Goal: Task Accomplishment & Management: Use online tool/utility

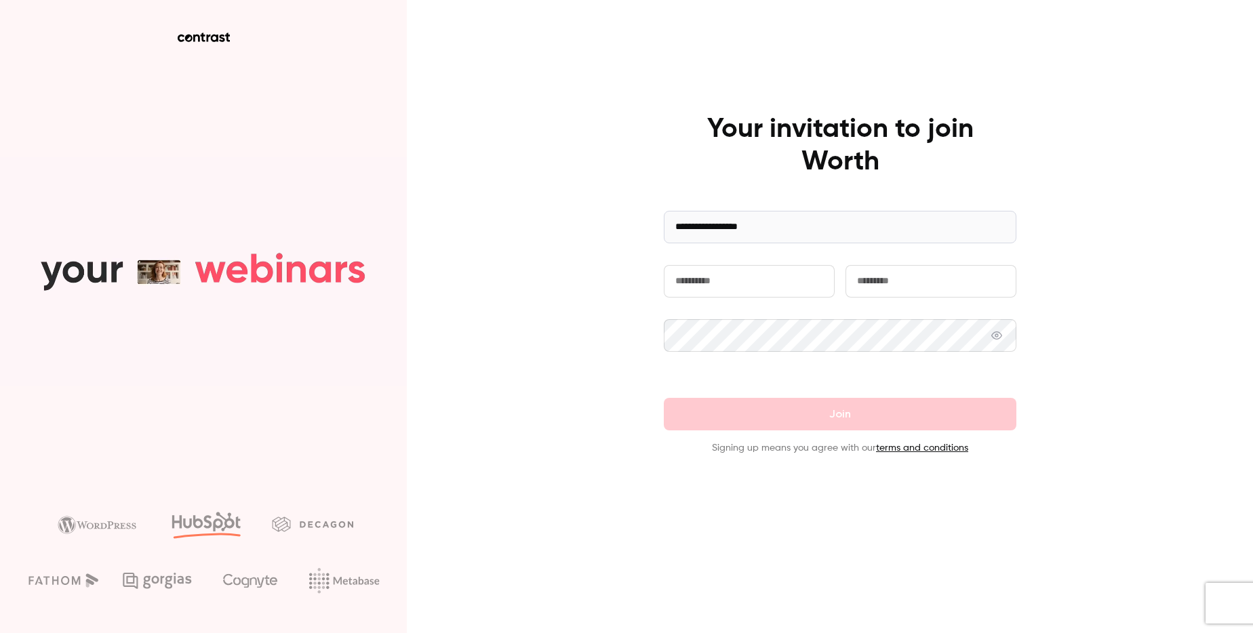
click at [765, 274] on input "text" at bounding box center [749, 281] width 171 height 33
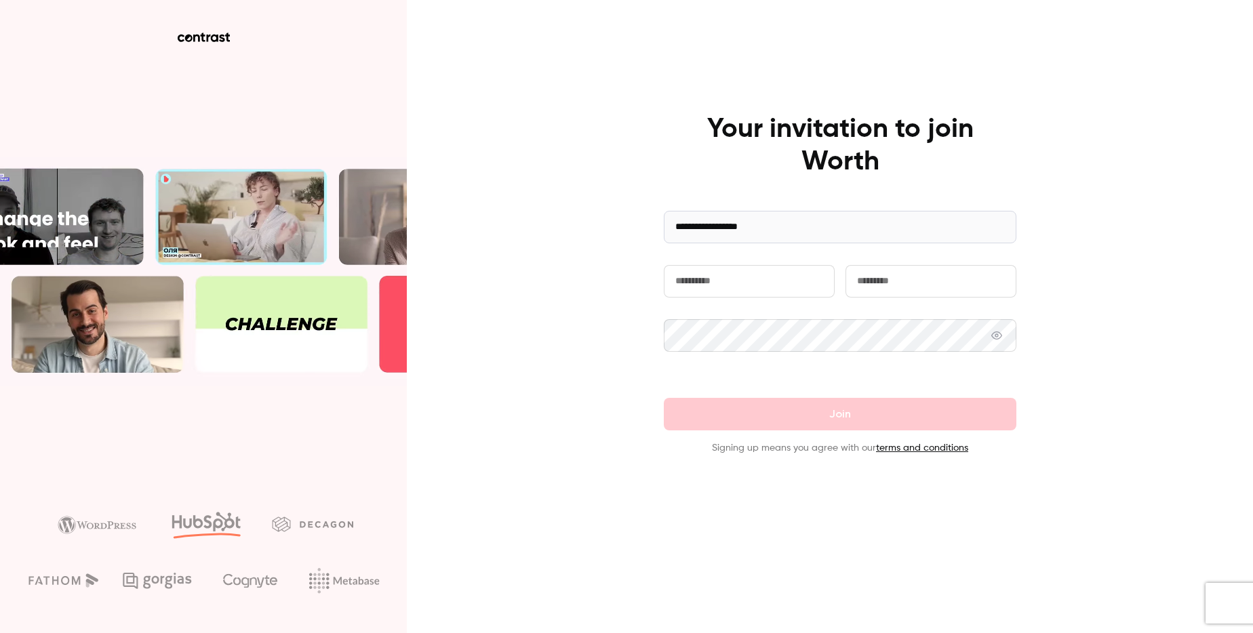
click at [899, 289] on input "text" at bounding box center [930, 281] width 171 height 33
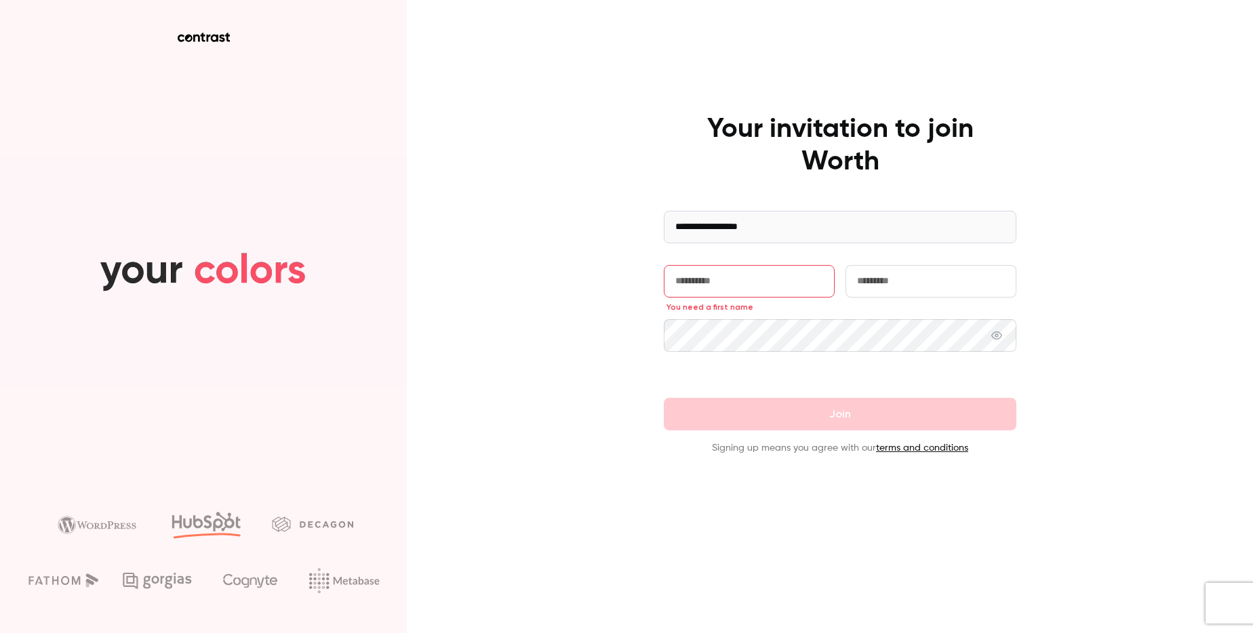
type input "*******"
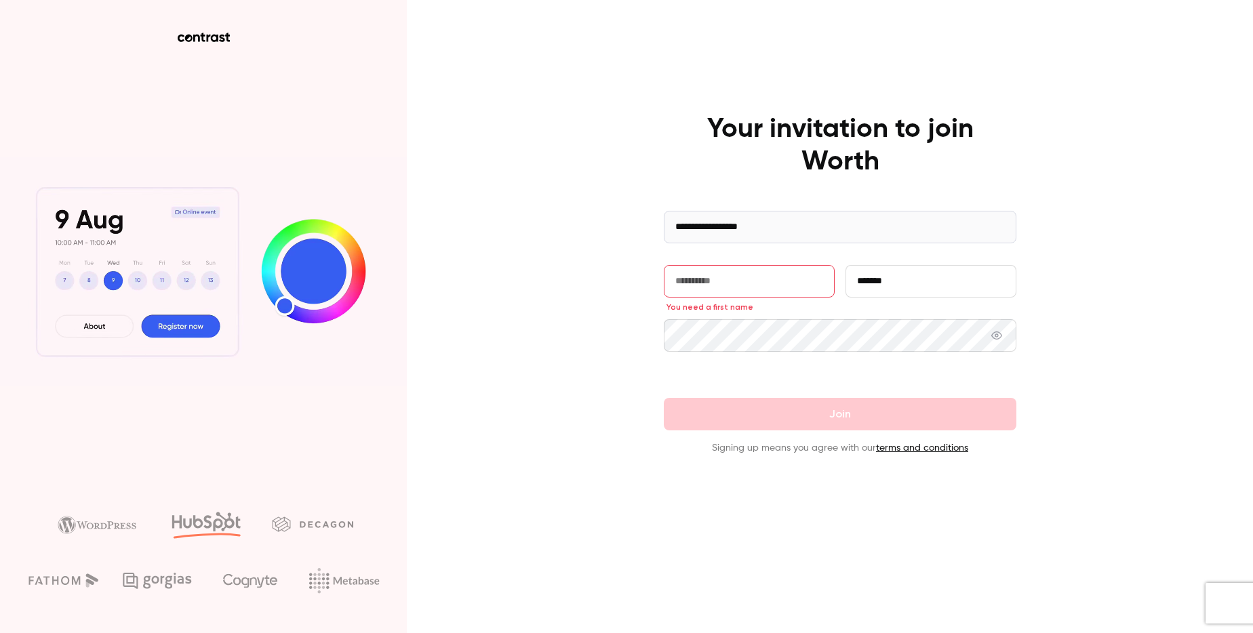
click at [783, 282] on input "text" at bounding box center [749, 281] width 171 height 33
type input "****"
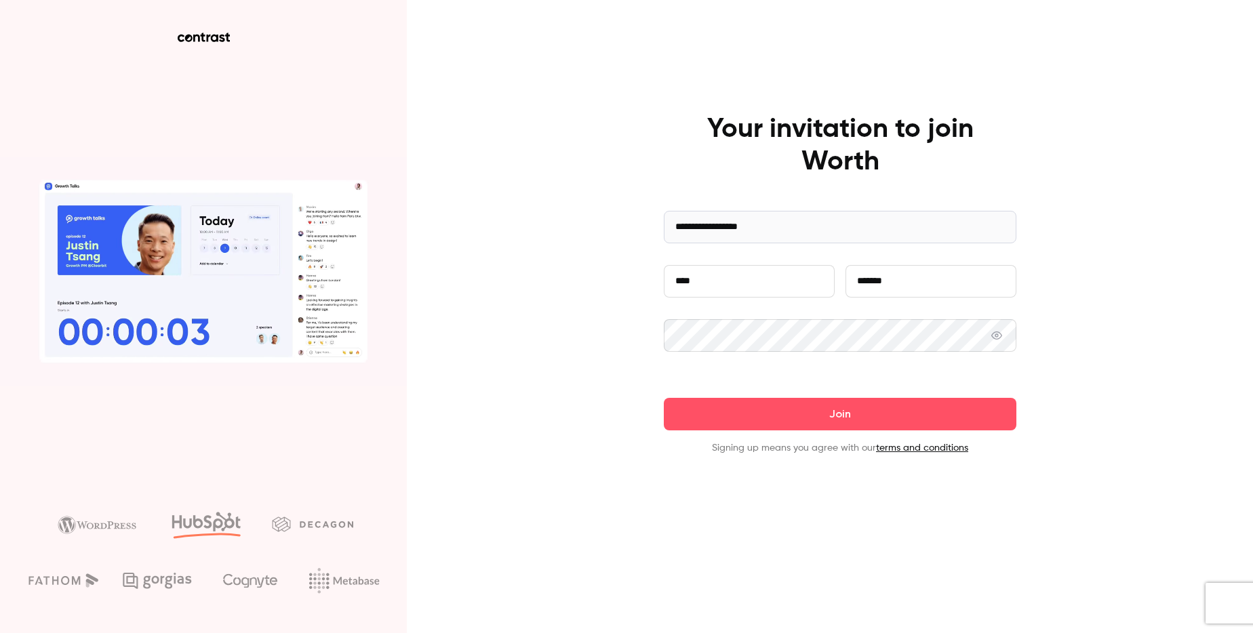
click at [1002, 329] on span at bounding box center [996, 335] width 11 height 33
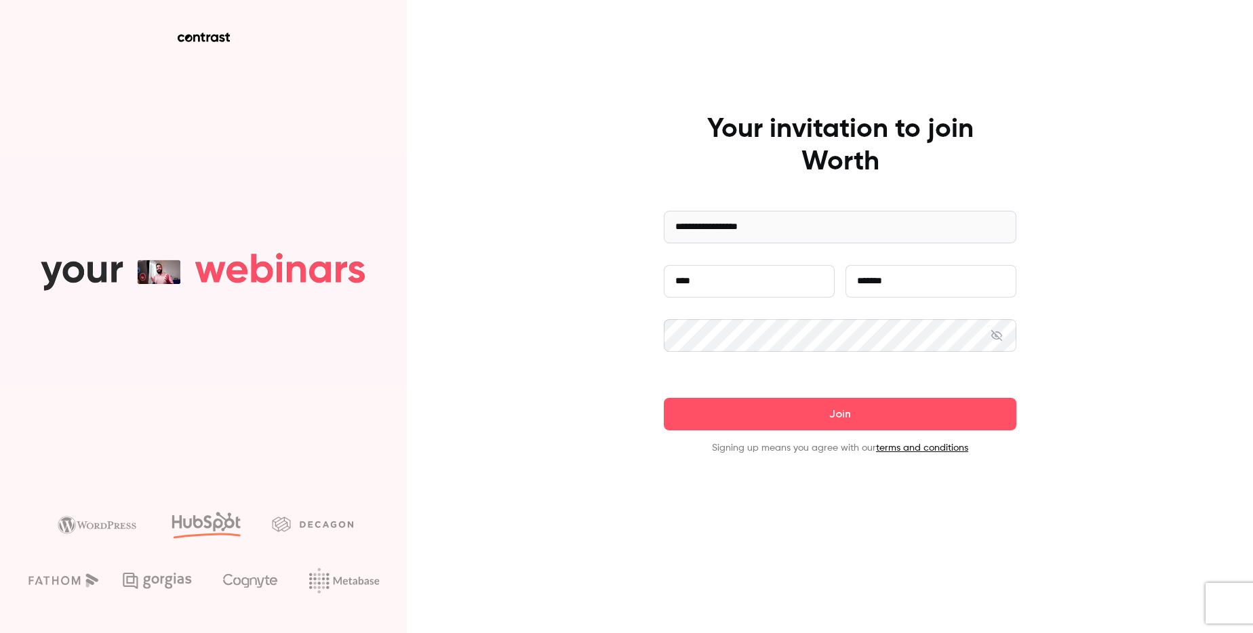
click at [894, 414] on button "Join" at bounding box center [840, 414] width 352 height 33
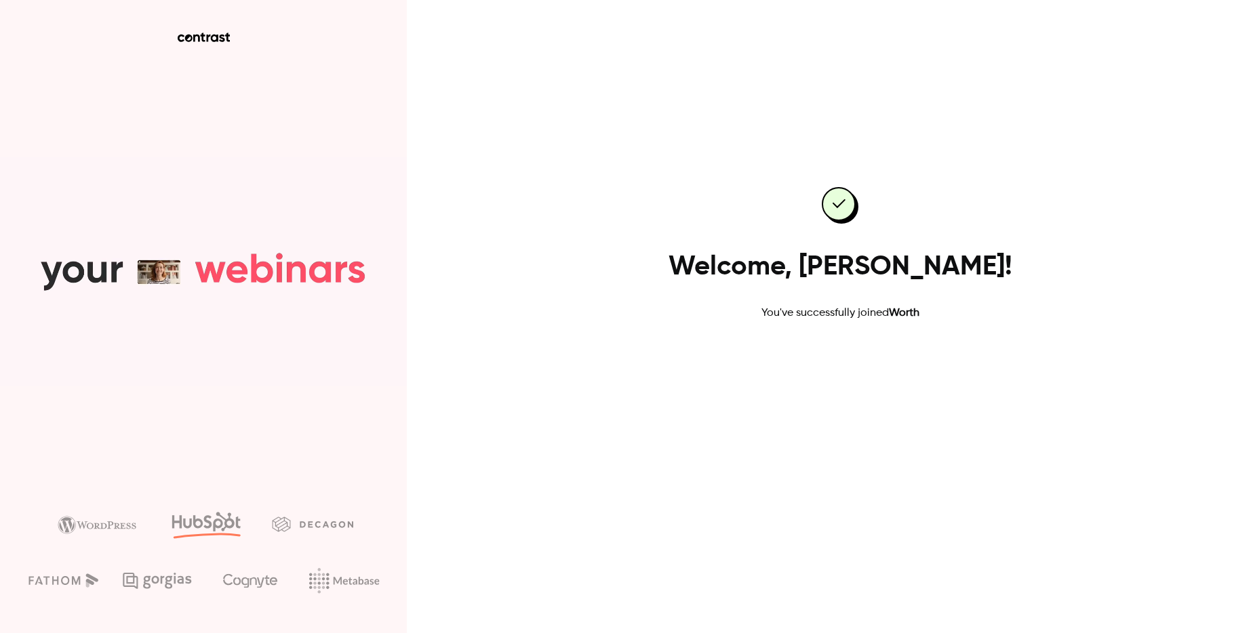
click at [857, 359] on link "Go to dashboard" at bounding box center [839, 364] width 115 height 33
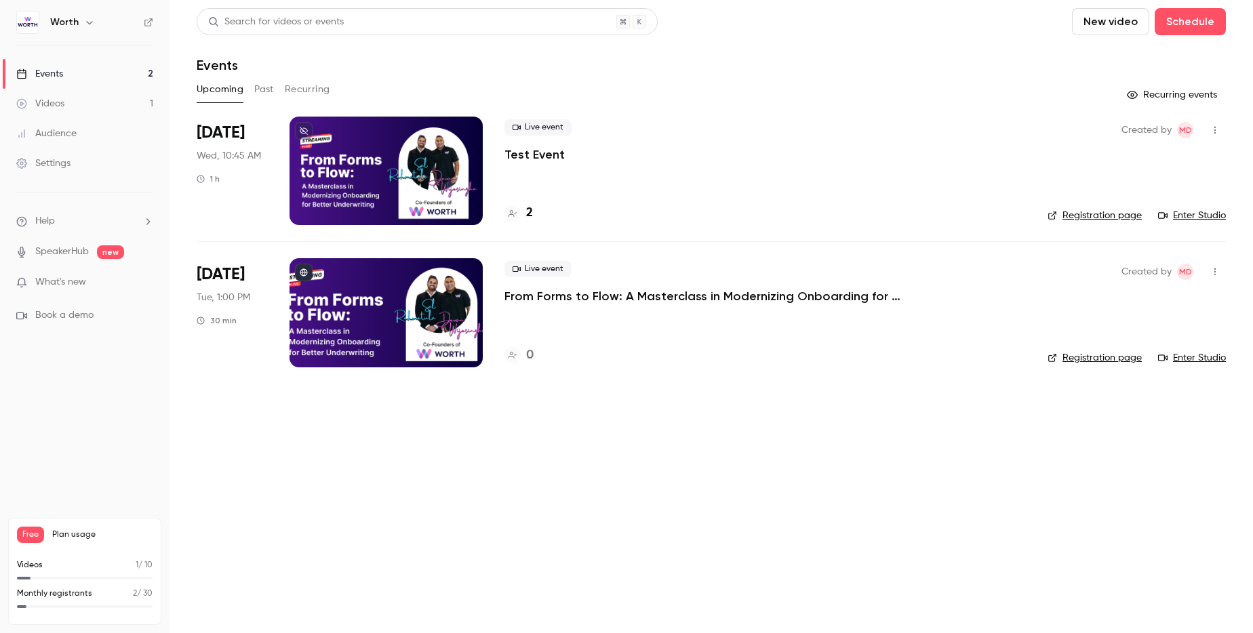
click at [771, 42] on header "Search for videos or events New video Schedule Events" at bounding box center [711, 40] width 1029 height 65
click at [1194, 213] on link "Enter Studio" at bounding box center [1192, 216] width 68 height 14
click at [102, 284] on p "What's new" at bounding box center [73, 282] width 115 height 14
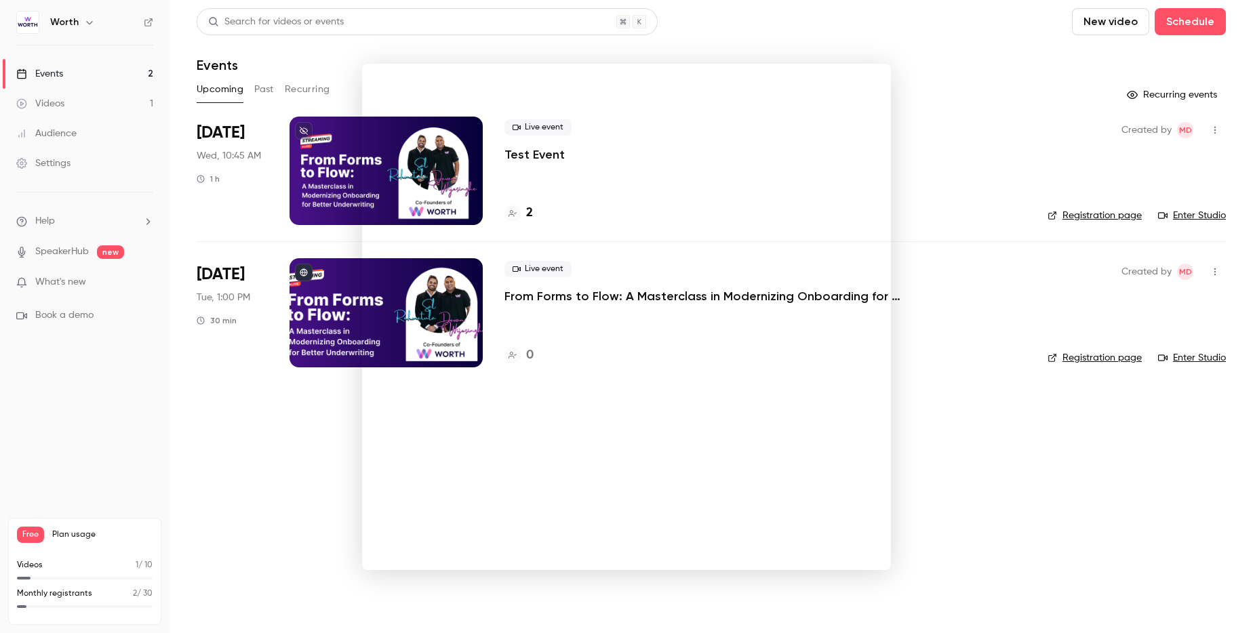
drag, startPoint x: 931, startPoint y: 488, endPoint x: 885, endPoint y: 449, distance: 59.6
click at [931, 488] on div at bounding box center [626, 316] width 1253 height 633
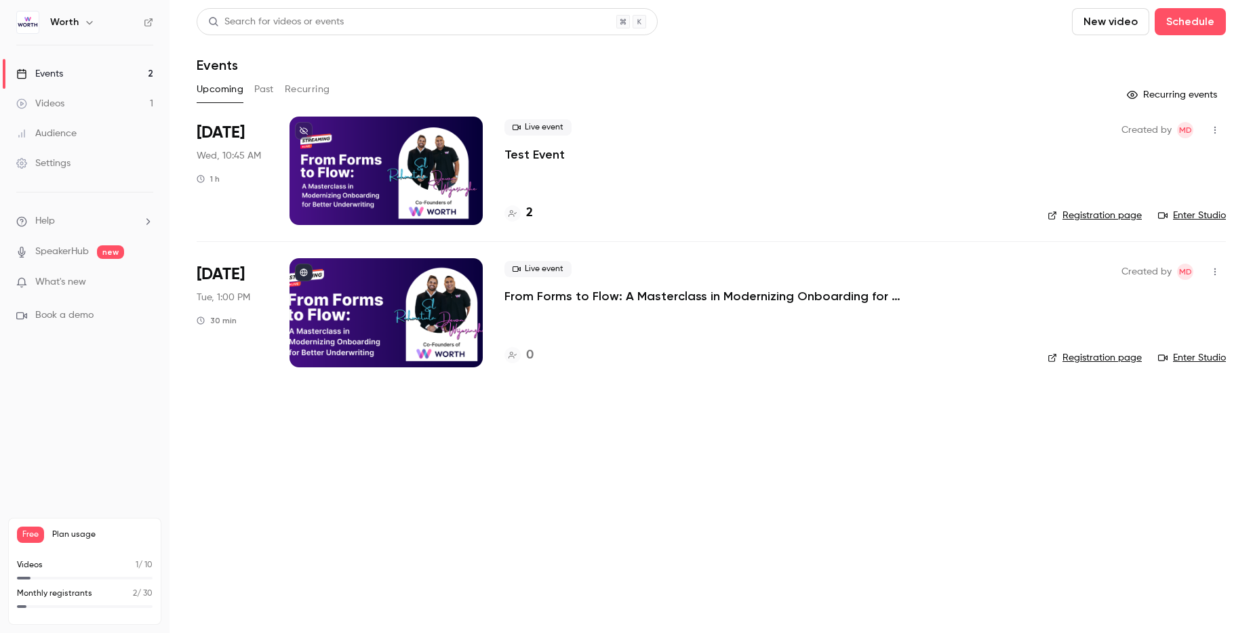
click at [78, 169] on link "Settings" at bounding box center [84, 163] width 169 height 30
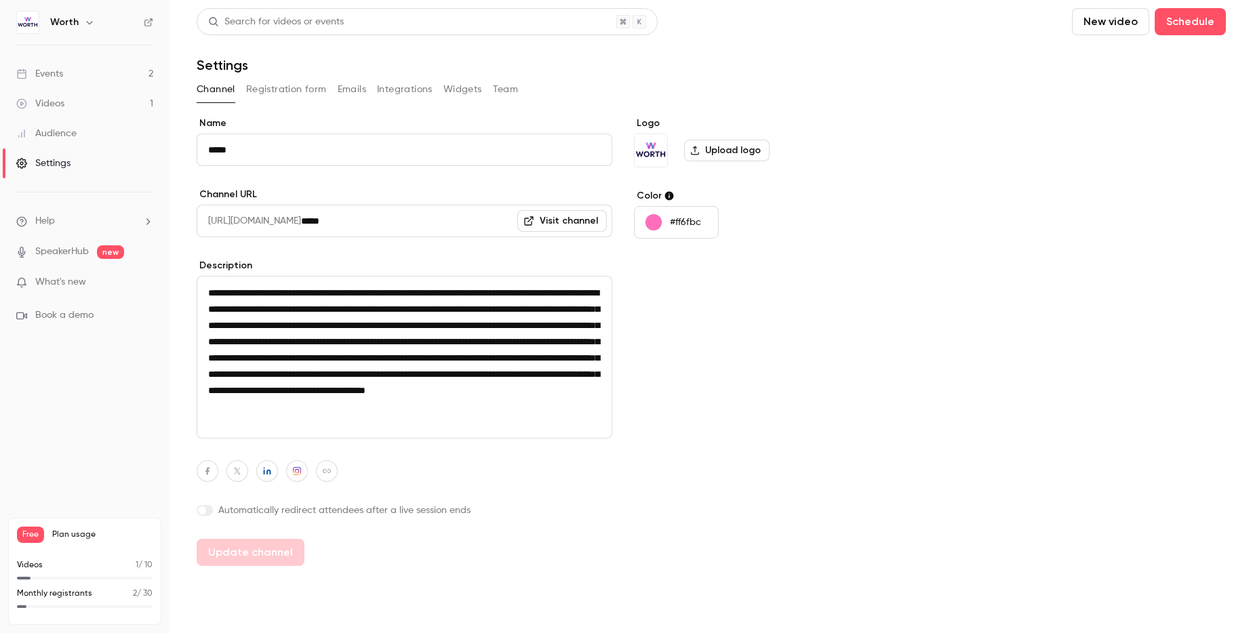
click at [407, 89] on button "Integrations" at bounding box center [405, 90] width 56 height 22
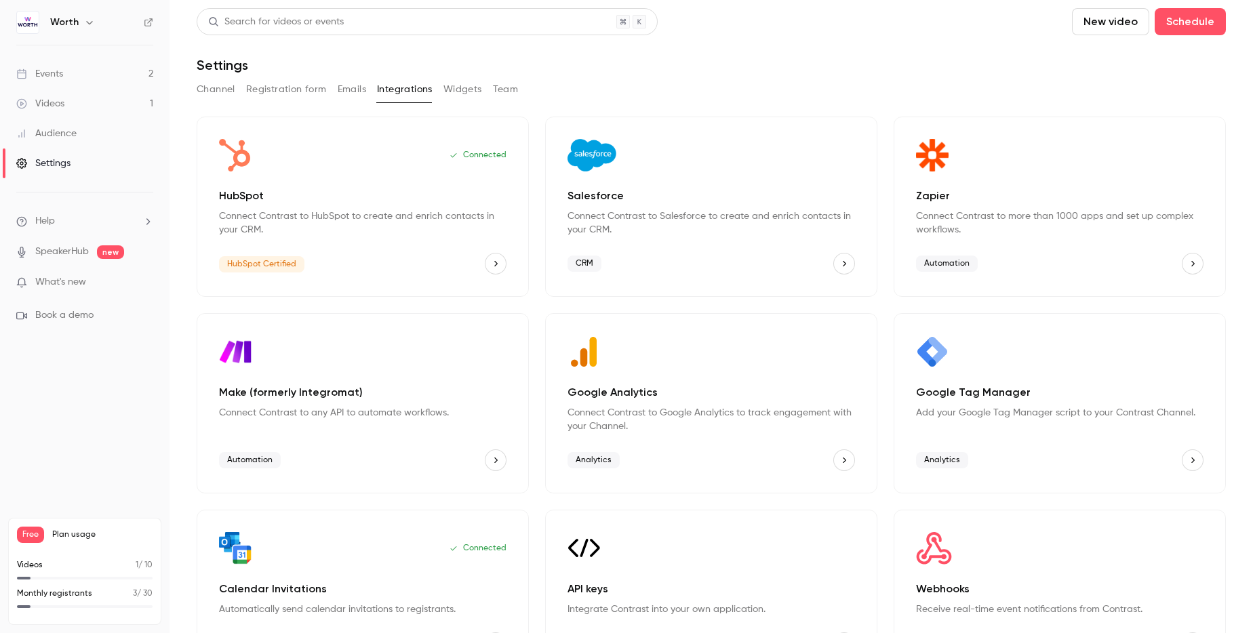
click at [389, 202] on p "HubSpot" at bounding box center [362, 196] width 287 height 16
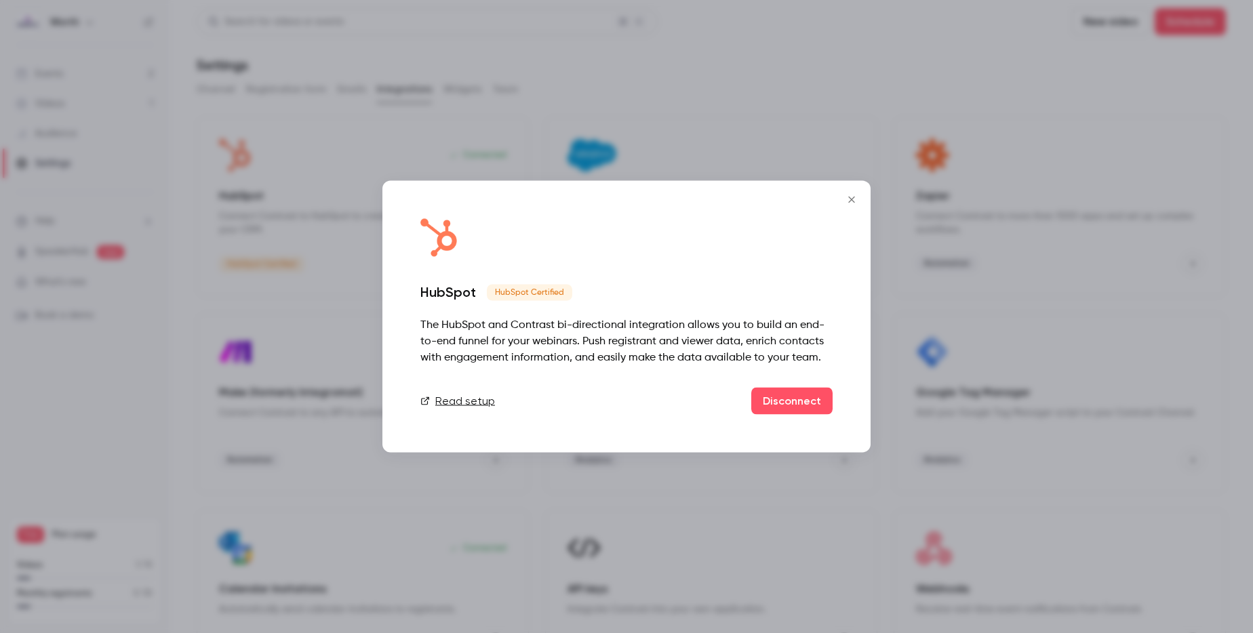
click at [851, 204] on button "Close" at bounding box center [851, 199] width 27 height 27
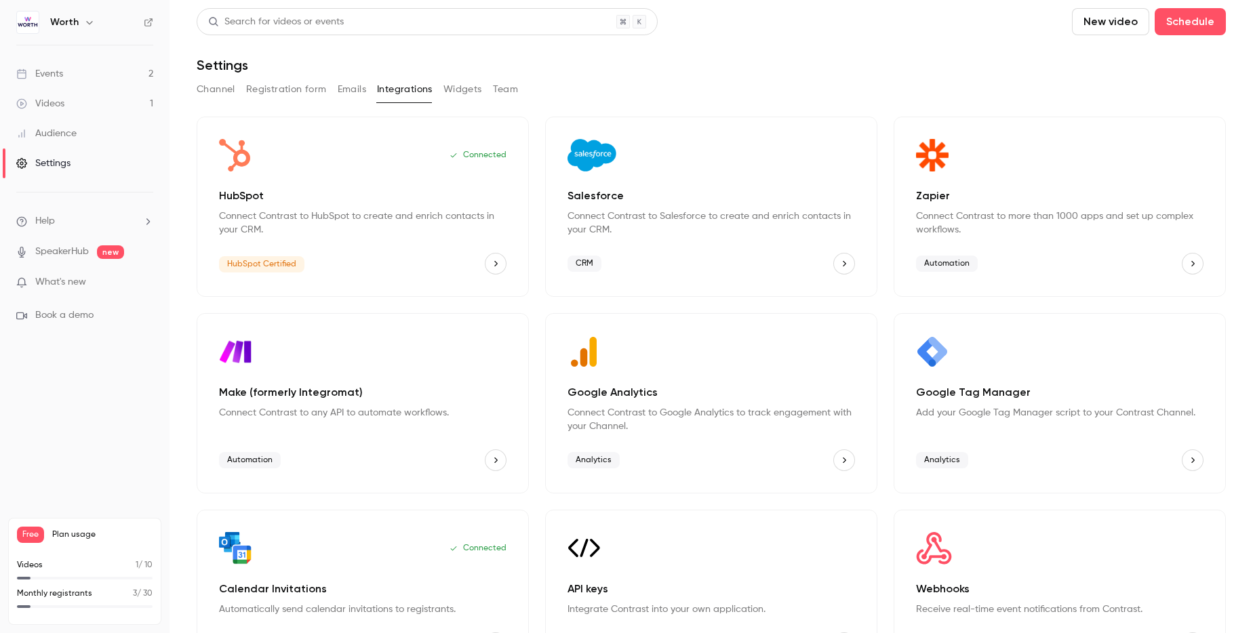
click at [494, 263] on icon "HubSpot" at bounding box center [495, 263] width 3 height 5
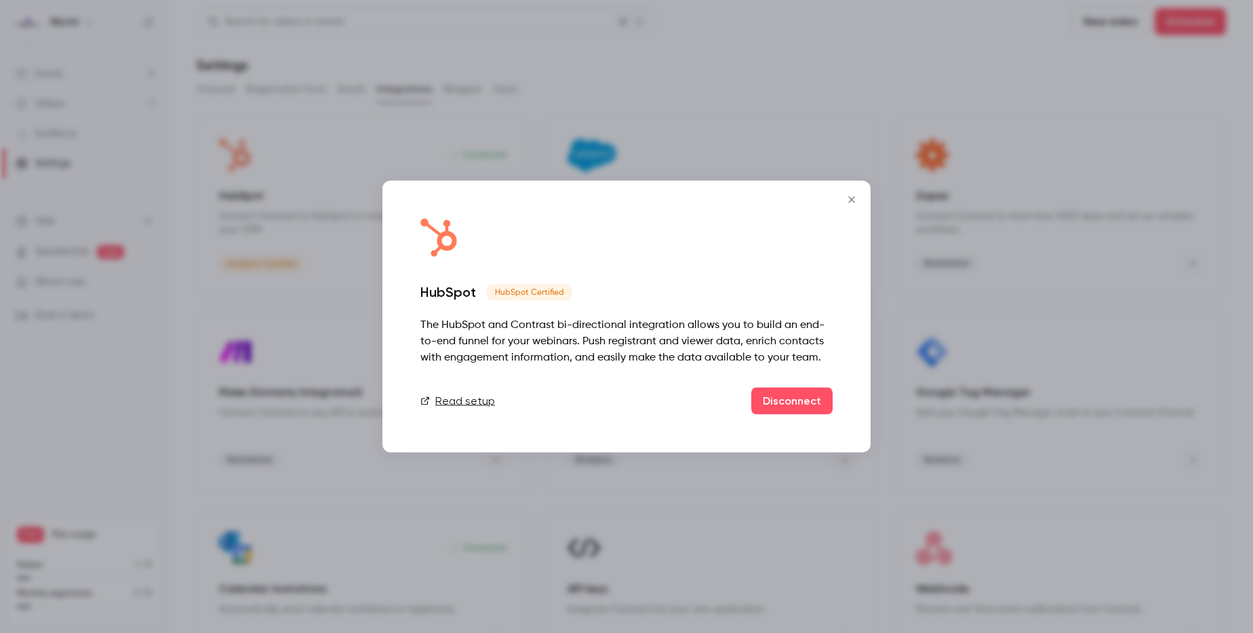
click at [845, 193] on button "Close" at bounding box center [851, 199] width 27 height 27
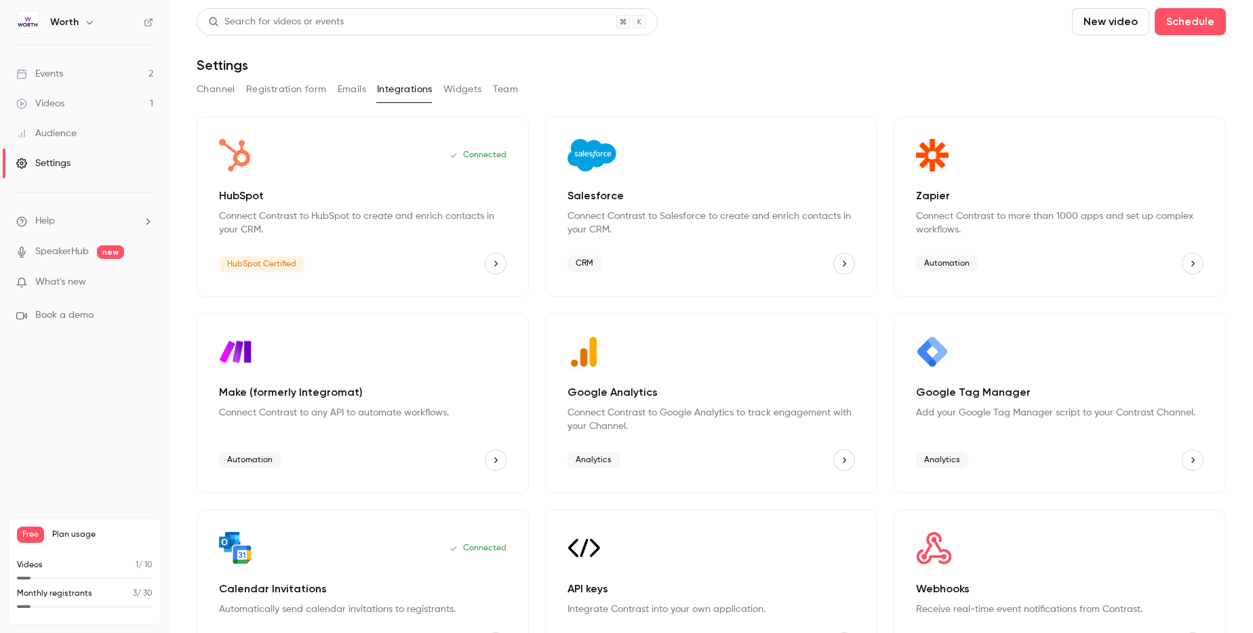
click at [283, 177] on div "Connected HubSpot Connect Contrast to HubSpot to create and enrich contacts in …" at bounding box center [363, 207] width 332 height 180
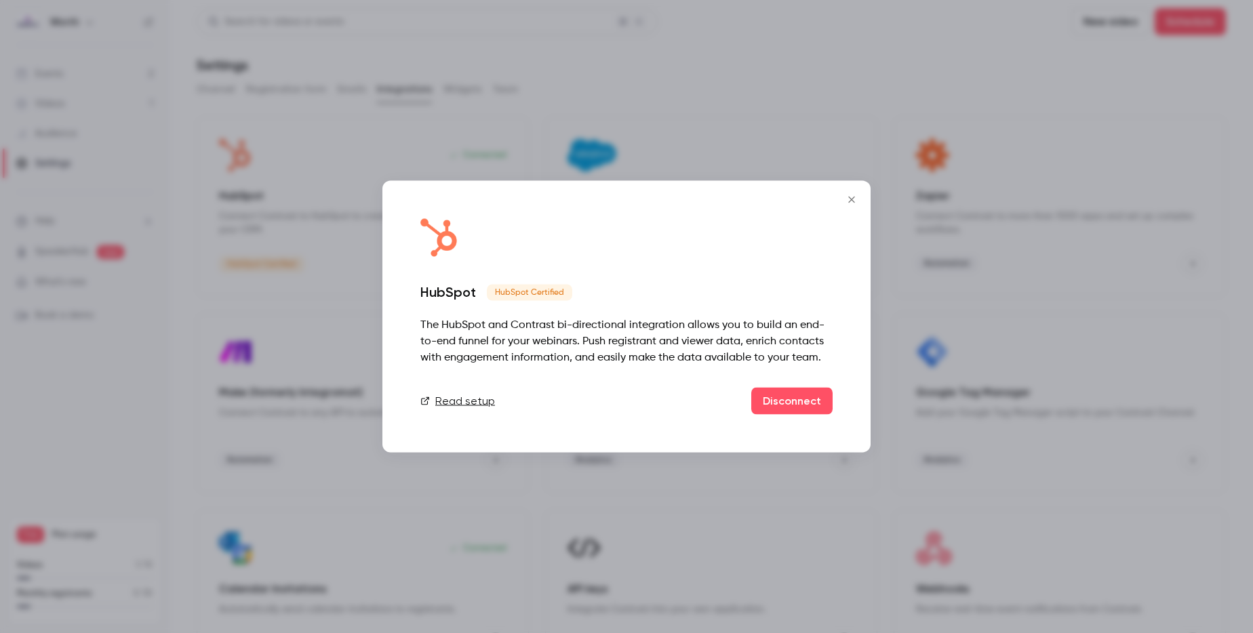
click at [845, 197] on icon "Close" at bounding box center [851, 200] width 16 height 11
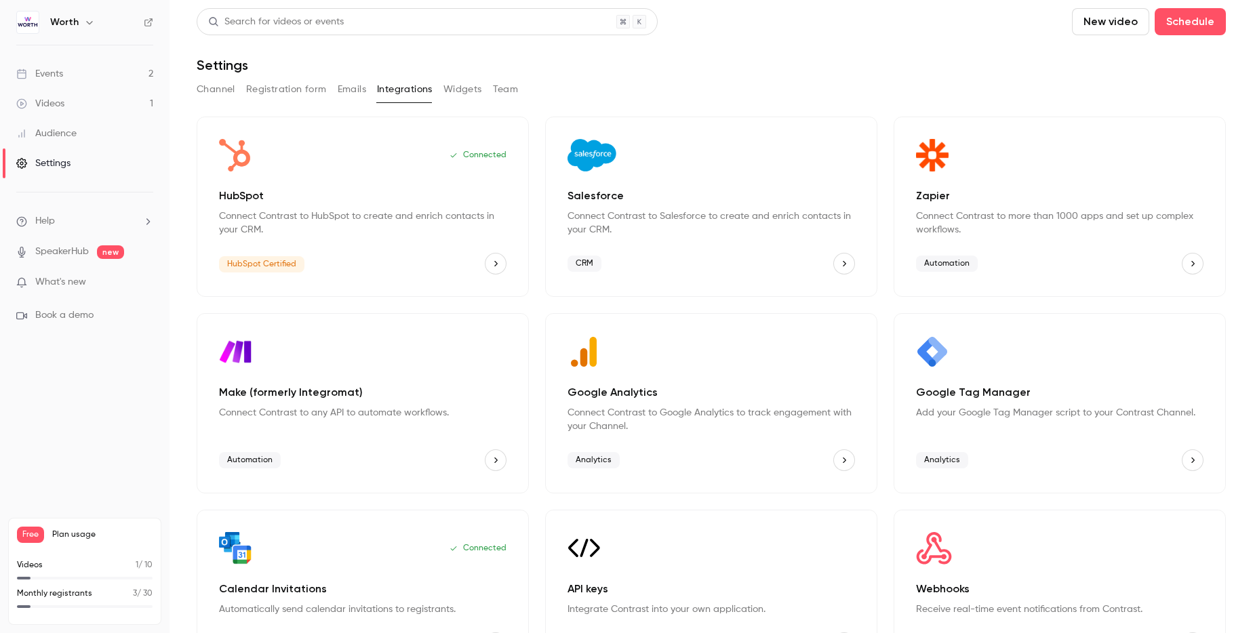
click at [449, 224] on p "Connect Contrast to HubSpot to create and enrich contacts in your CRM." at bounding box center [362, 222] width 287 height 27
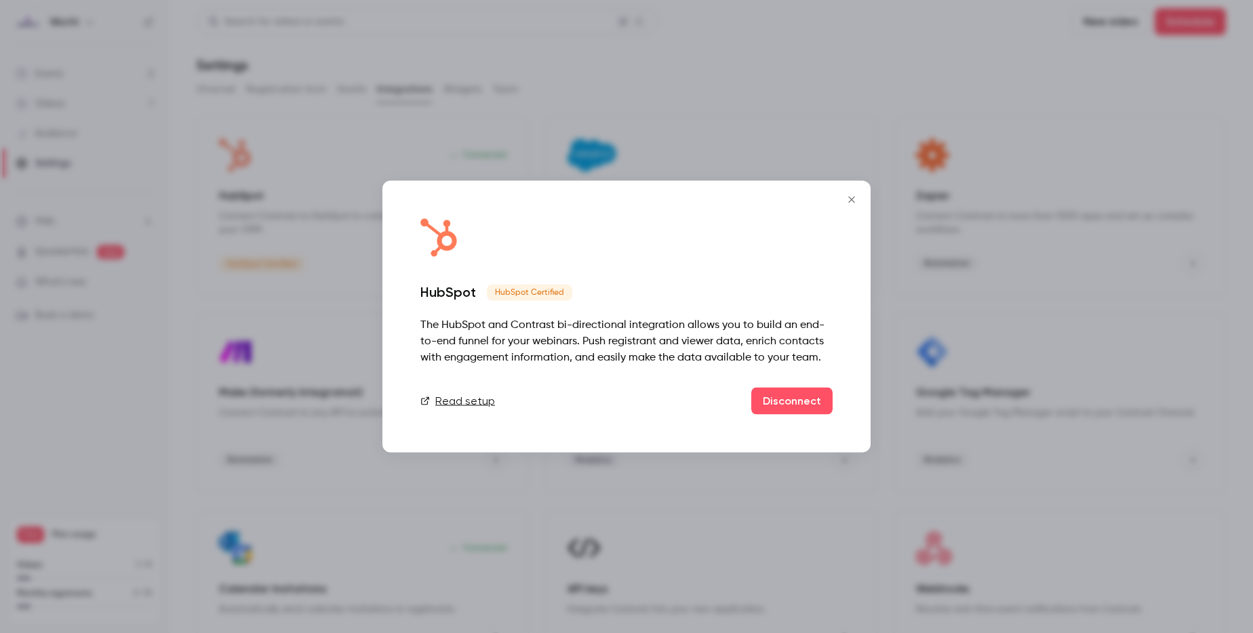
click at [843, 195] on icon "Close" at bounding box center [851, 200] width 16 height 11
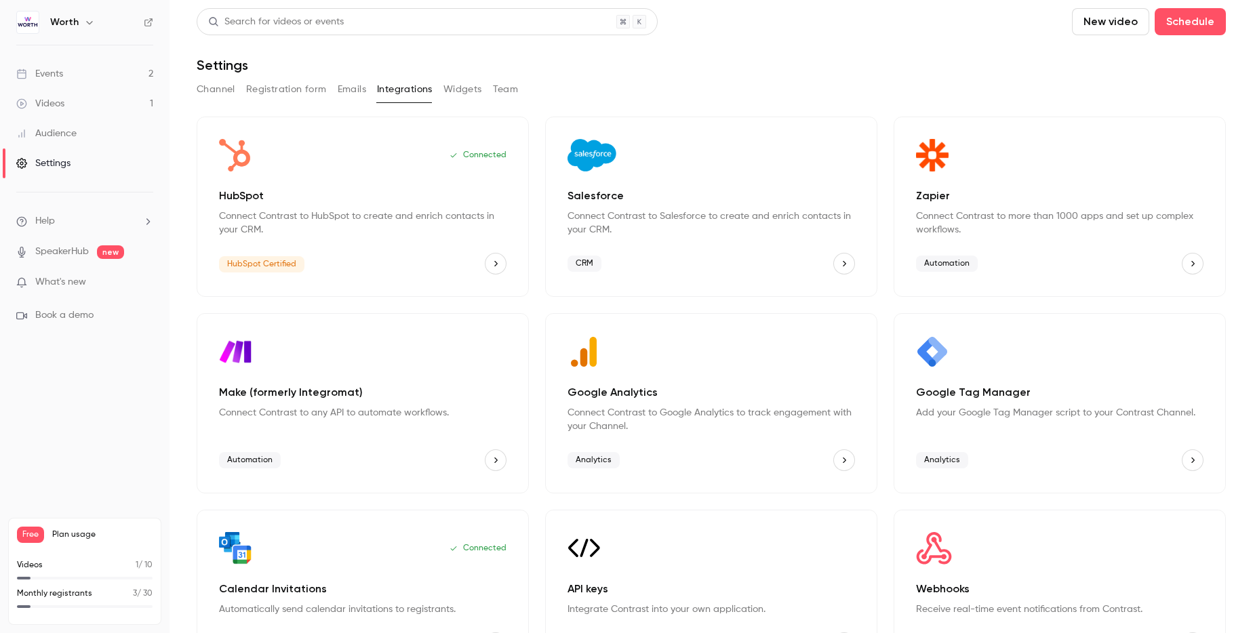
click at [357, 220] on p "Connect Contrast to HubSpot to create and enrich contacts in your CRM." at bounding box center [362, 222] width 287 height 27
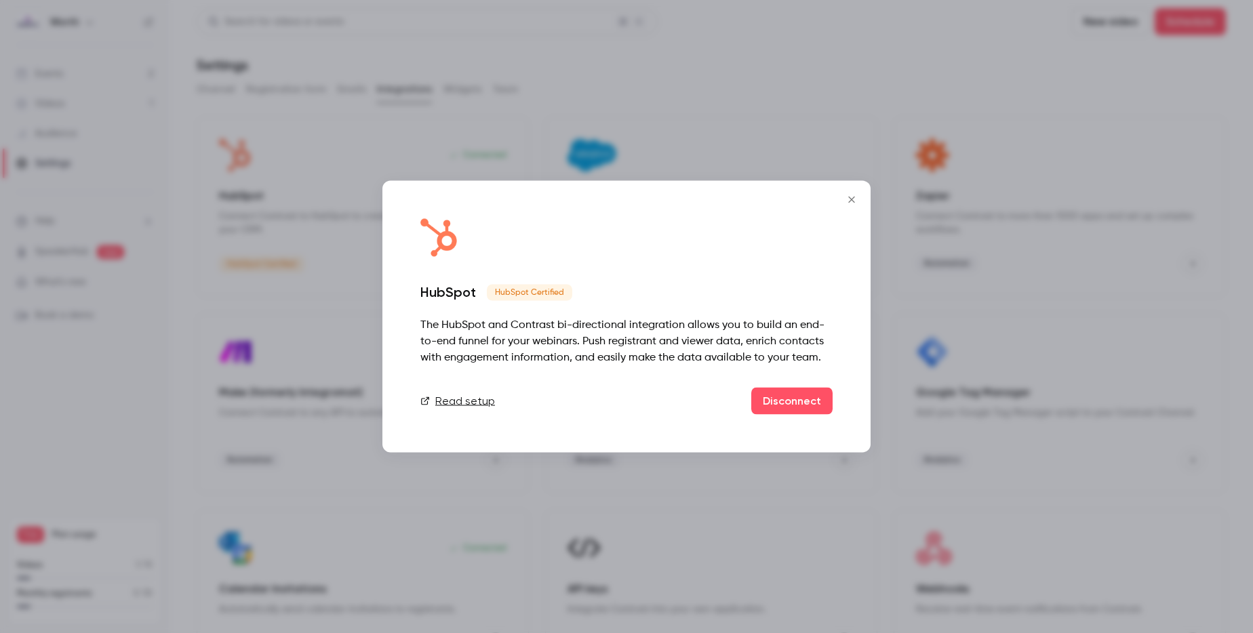
click at [479, 403] on link "Read setup" at bounding box center [457, 401] width 75 height 16
click at [851, 195] on icon "Close" at bounding box center [851, 200] width 16 height 11
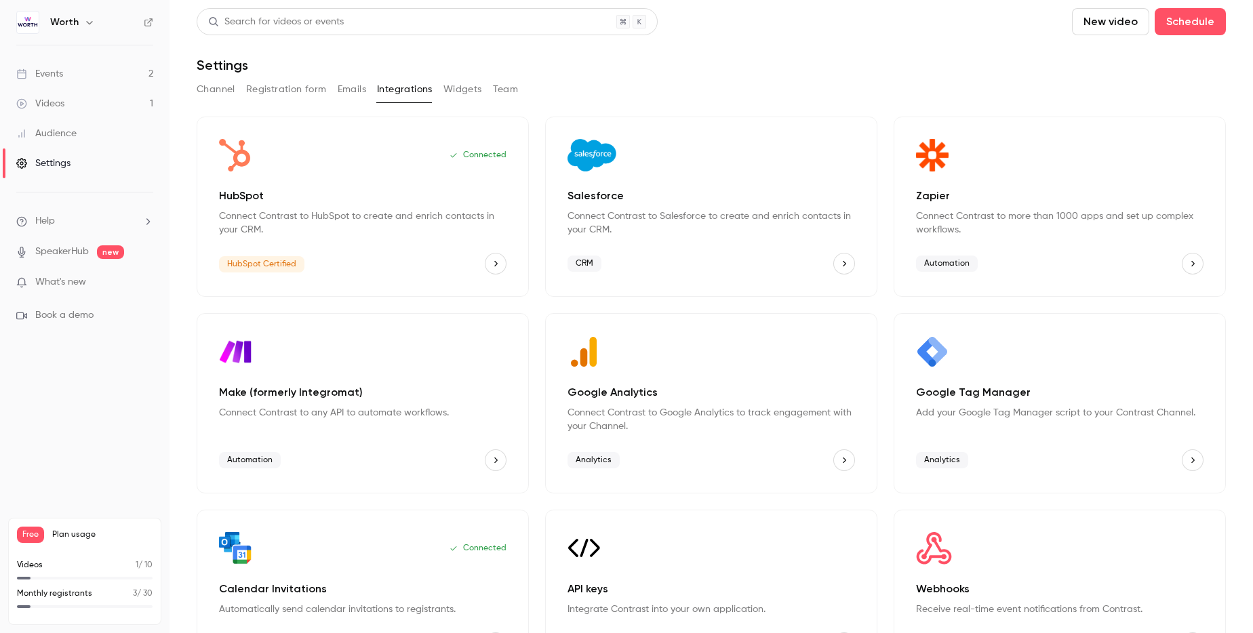
click at [482, 82] on div "Channel Registration form Emails Integrations Widgets Team" at bounding box center [711, 90] width 1029 height 22
click at [472, 91] on button "Widgets" at bounding box center [462, 90] width 39 height 22
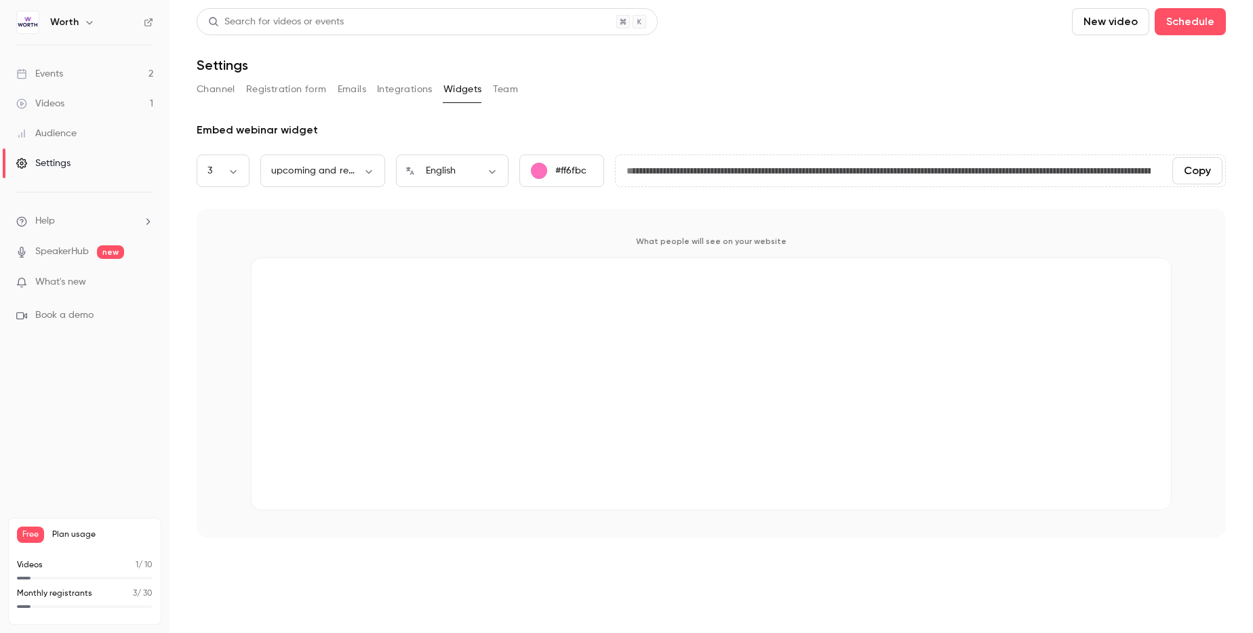
click at [399, 90] on button "Integrations" at bounding box center [405, 90] width 56 height 22
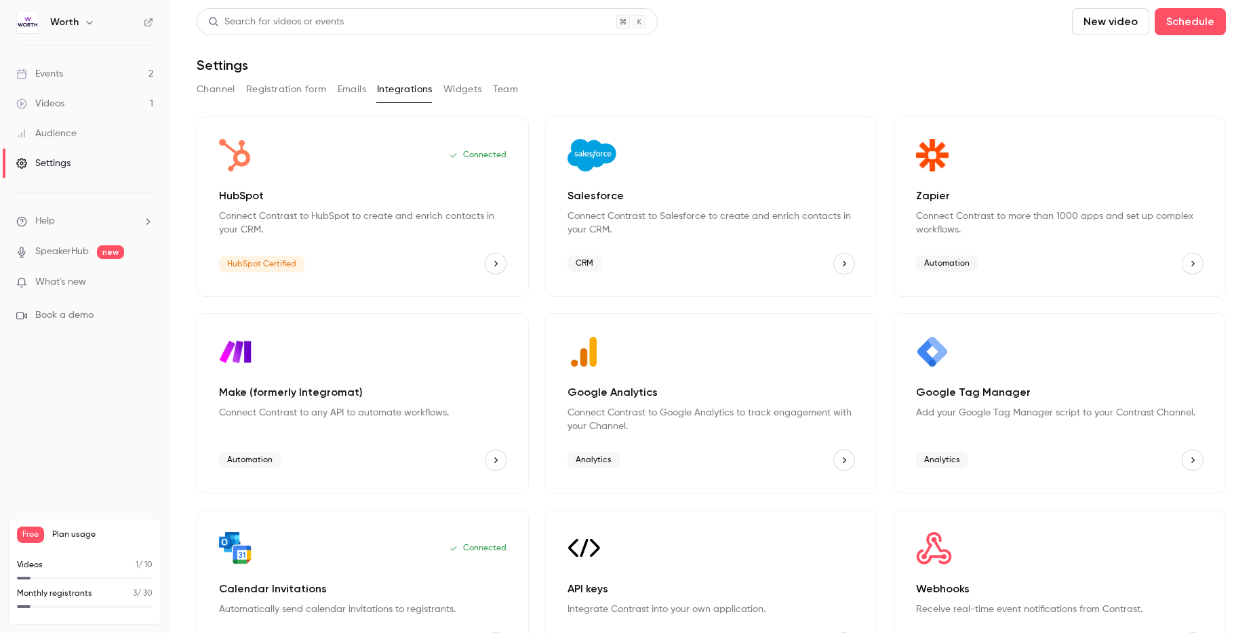
click at [477, 90] on button "Widgets" at bounding box center [462, 90] width 39 height 22
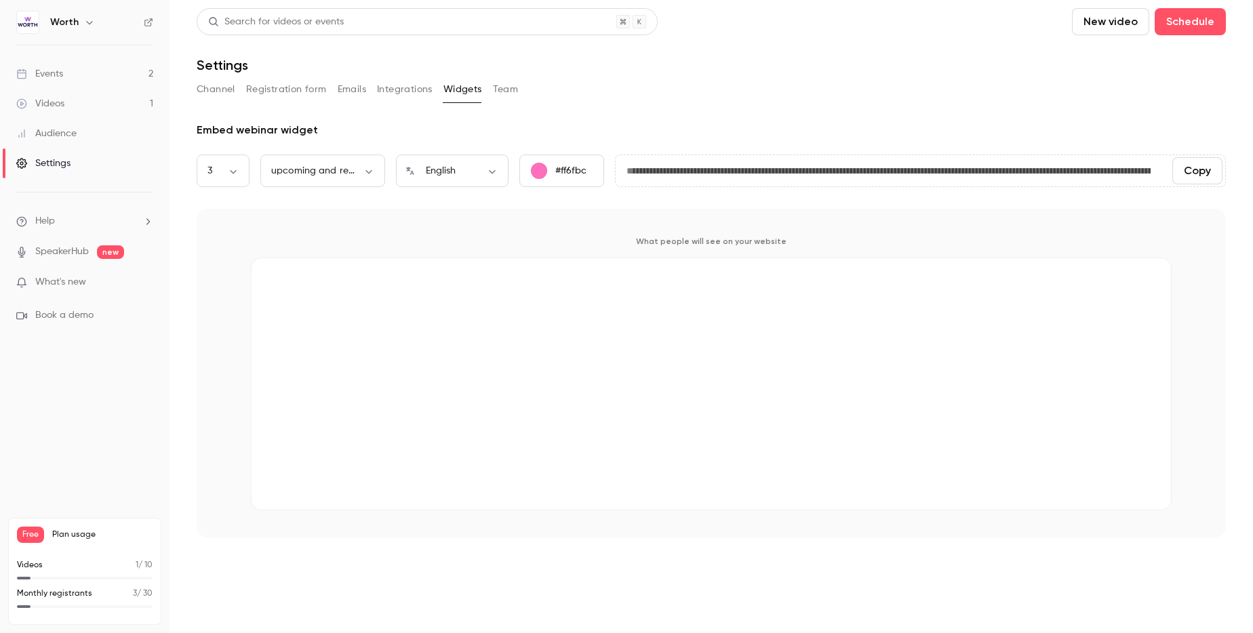
click at [384, 88] on button "Integrations" at bounding box center [405, 90] width 56 height 22
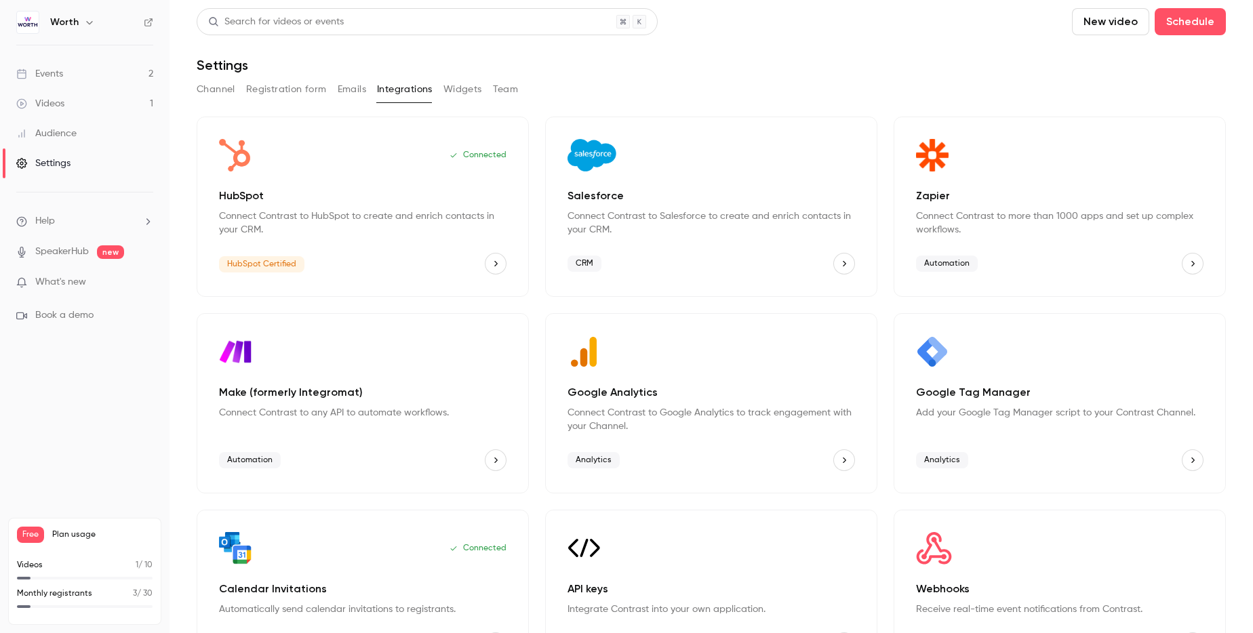
click at [374, 207] on div "HubSpot Connect Contrast to HubSpot to create and enrich contacts in your CRM." at bounding box center [362, 212] width 287 height 49
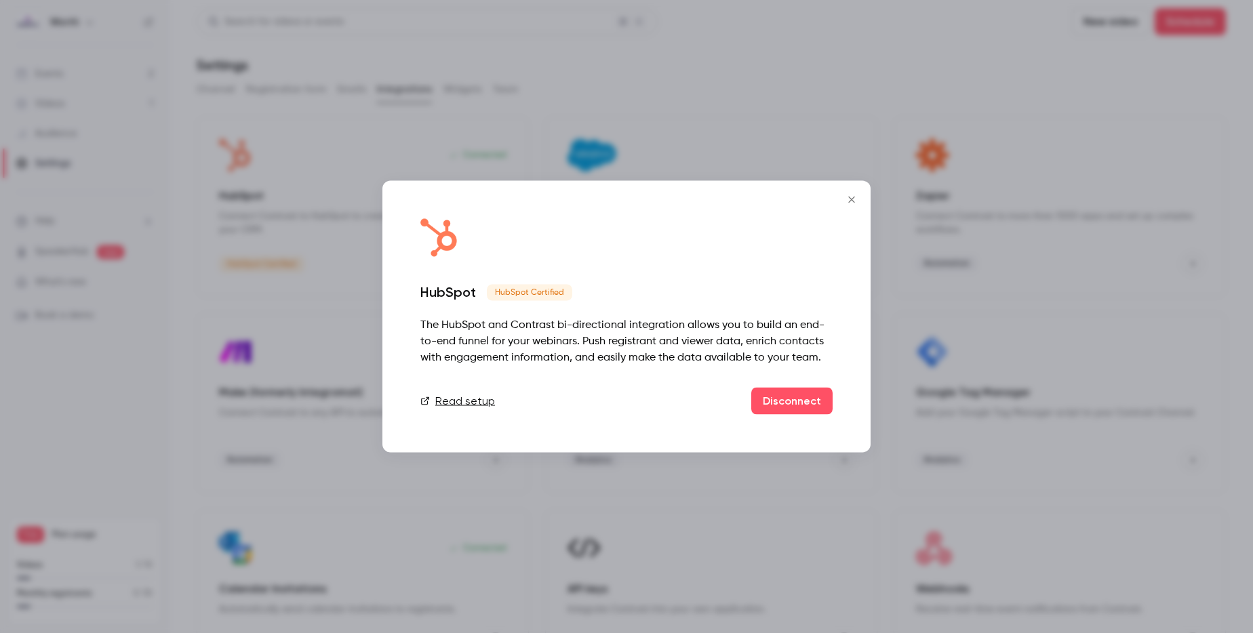
click at [847, 203] on icon "Close" at bounding box center [851, 200] width 16 height 11
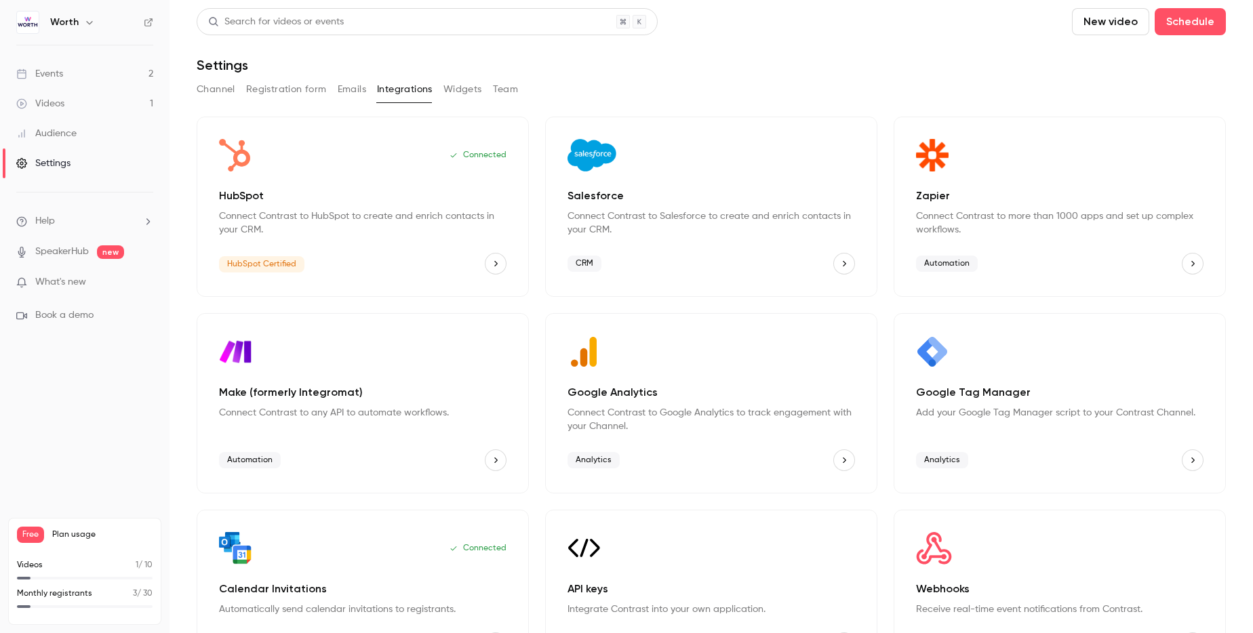
click at [395, 107] on div "Search for videos or events New video Schedule Settings Channel Registration fo…" at bounding box center [711, 342] width 1029 height 668
click at [462, 153] on p "Connected" at bounding box center [477, 155] width 57 height 11
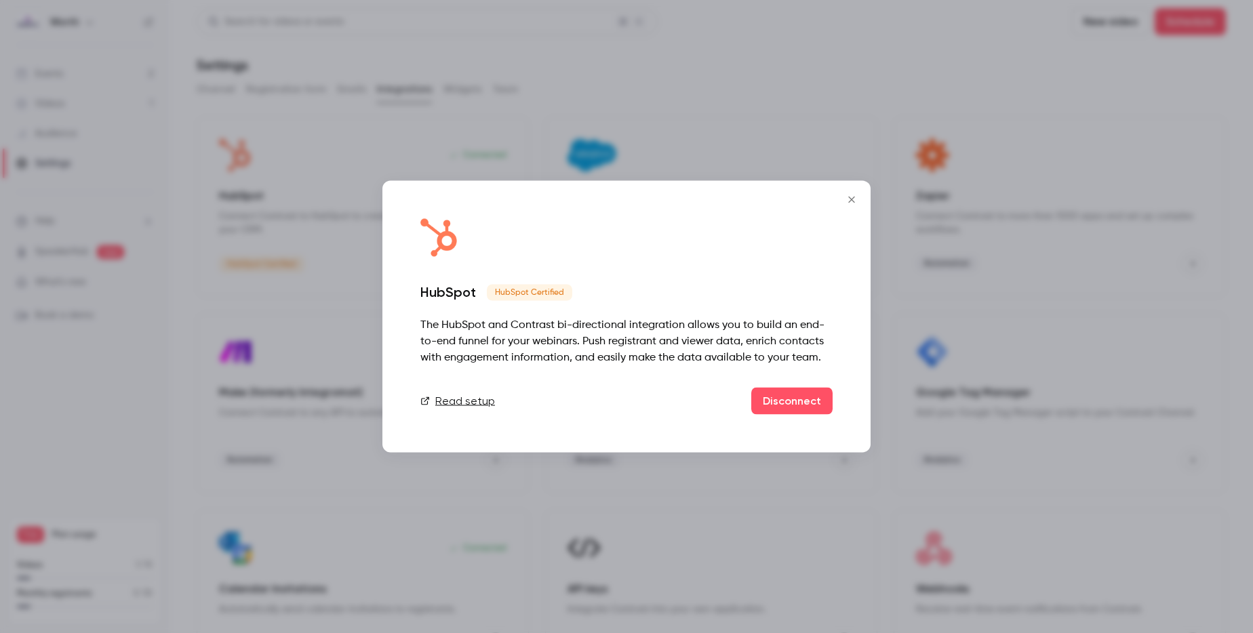
click at [850, 198] on icon "Close" at bounding box center [851, 200] width 6 height 6
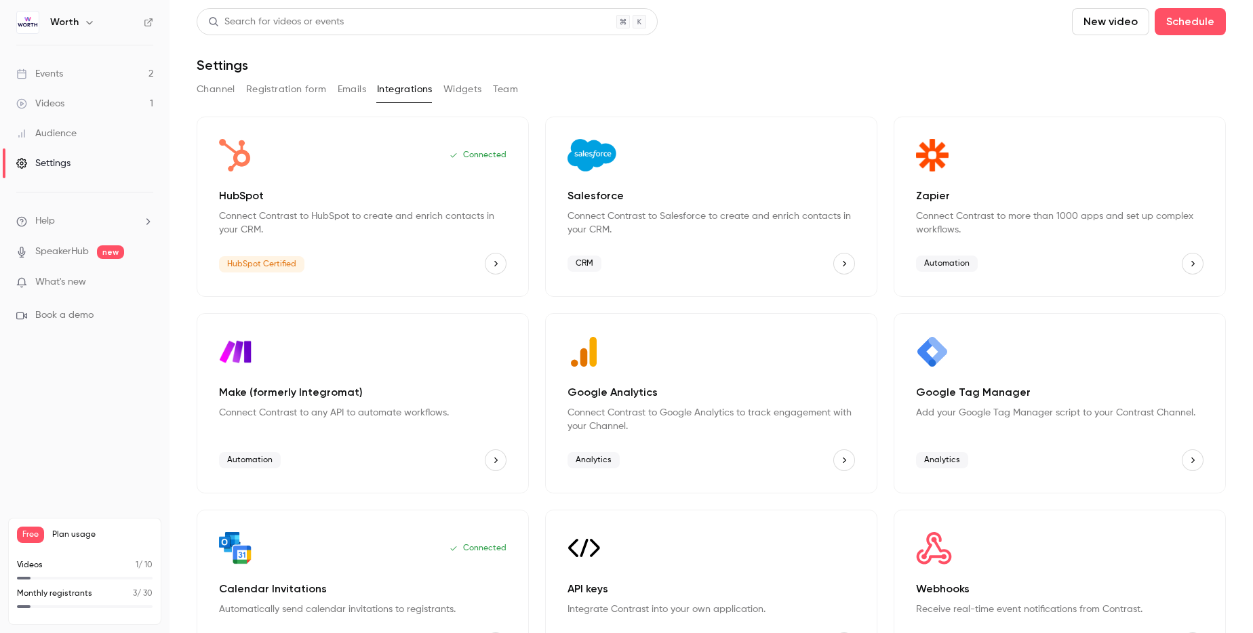
click at [79, 278] on span "What's new" at bounding box center [60, 282] width 51 height 14
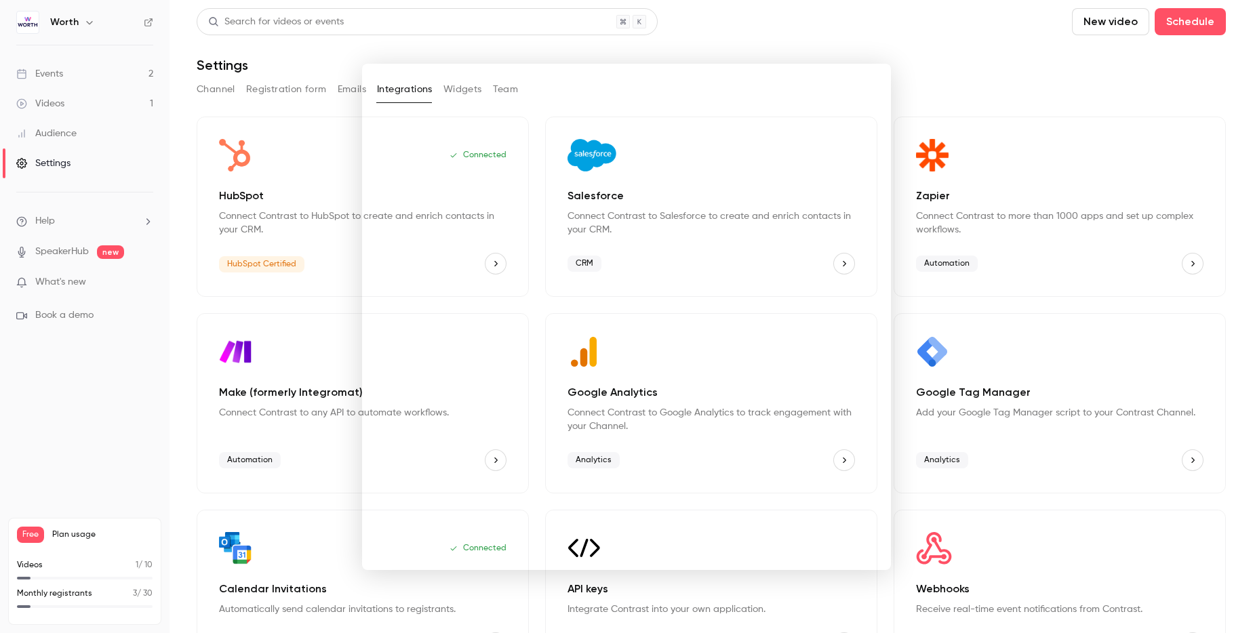
click at [102, 138] on div at bounding box center [626, 316] width 1253 height 633
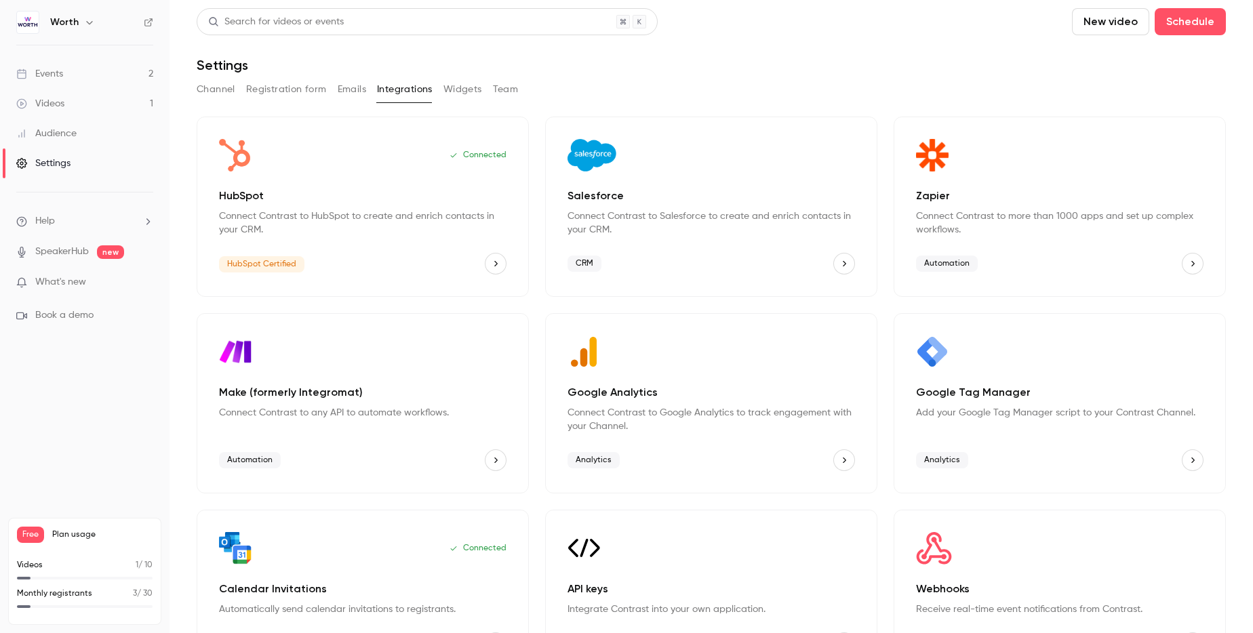
click at [86, 80] on link "Events 2" at bounding box center [84, 74] width 169 height 30
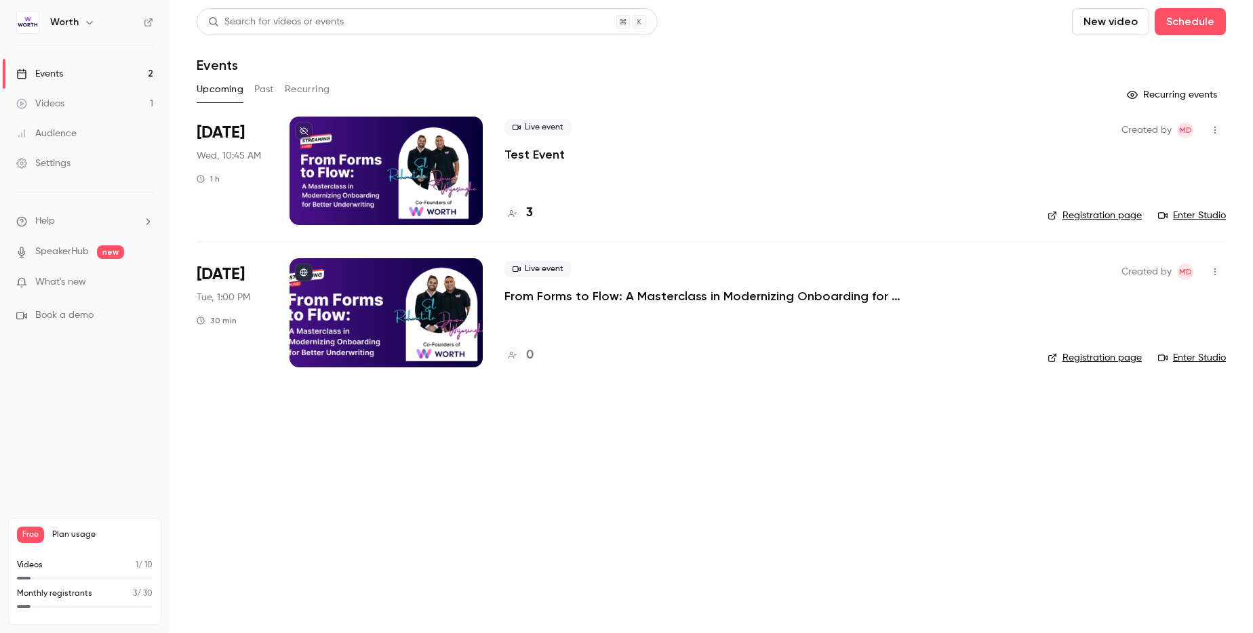
click at [516, 154] on p "Test Event" at bounding box center [534, 154] width 60 height 16
click at [566, 152] on div "Live event Test Event" at bounding box center [764, 140] width 521 height 43
click at [542, 155] on p "Test Event" at bounding box center [534, 154] width 60 height 16
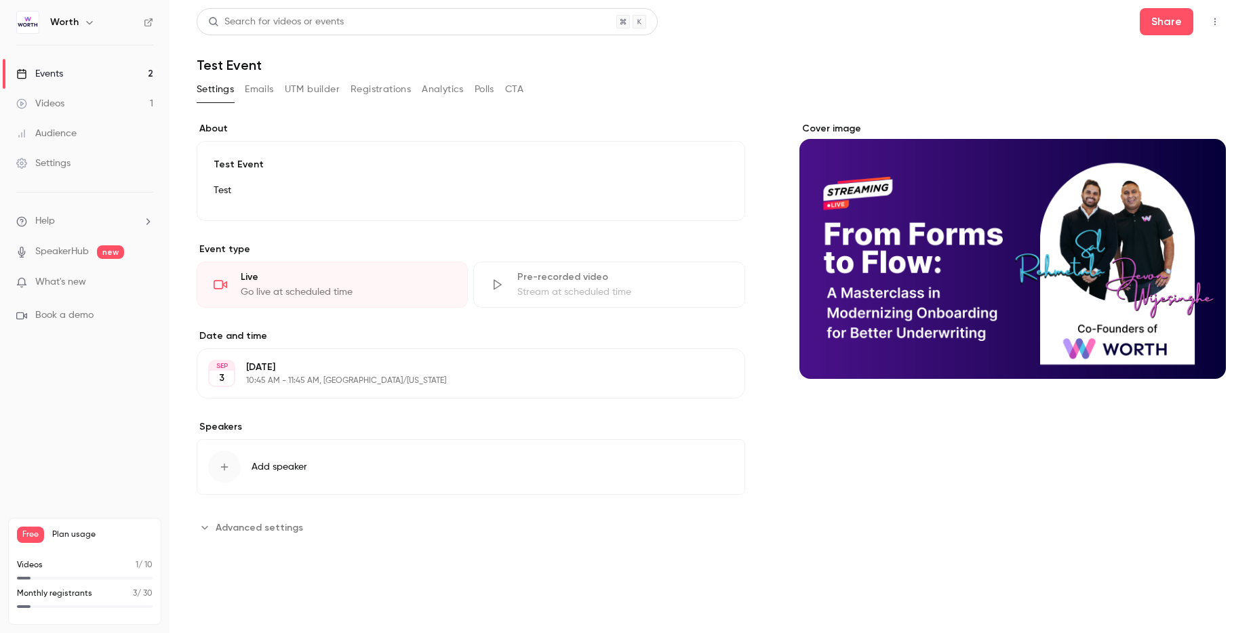
click at [357, 79] on button "Registrations" at bounding box center [380, 90] width 60 height 22
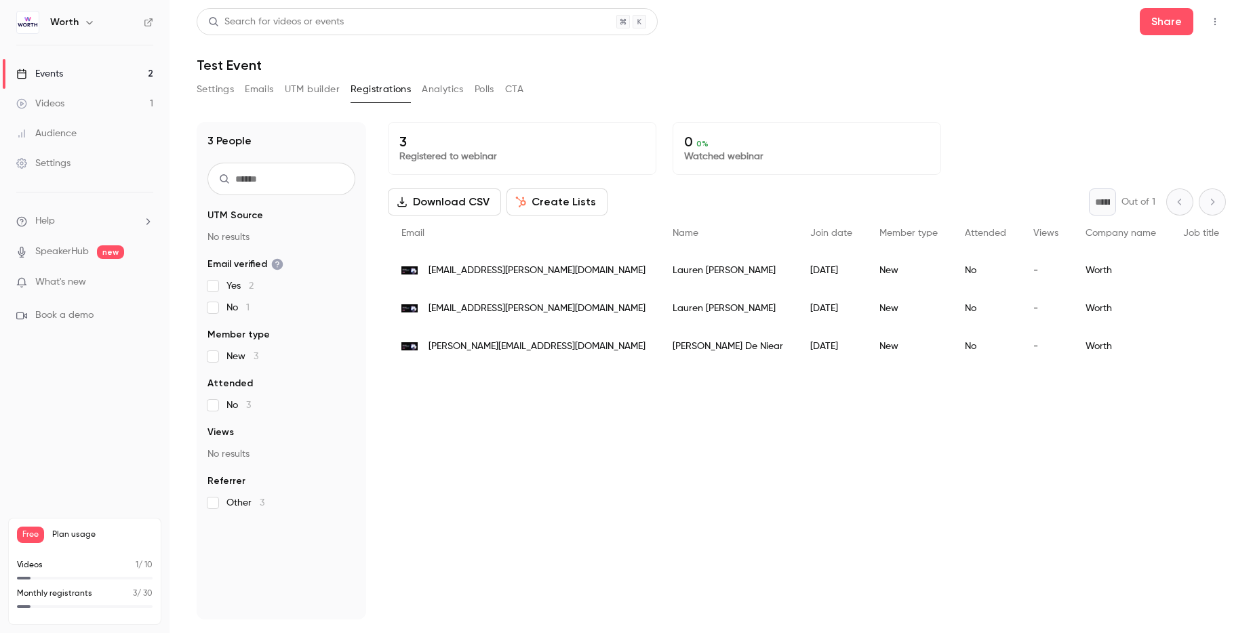
click at [548, 205] on button "Create Lists" at bounding box center [556, 201] width 101 height 27
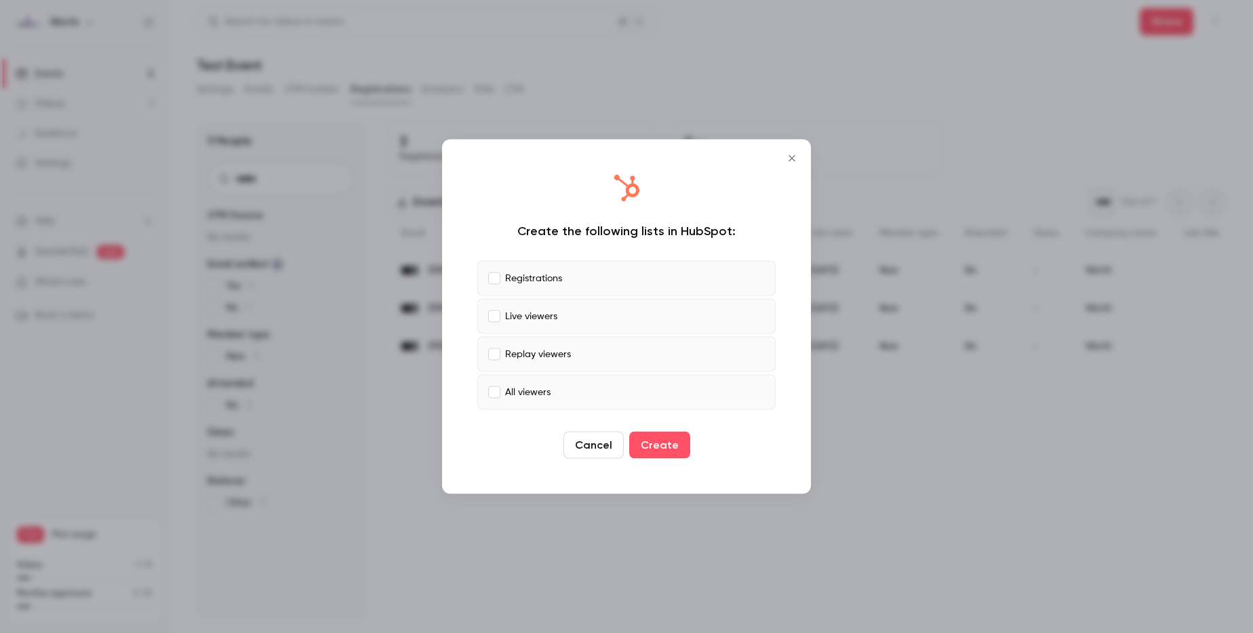
click at [658, 443] on button "Create" at bounding box center [659, 445] width 61 height 27
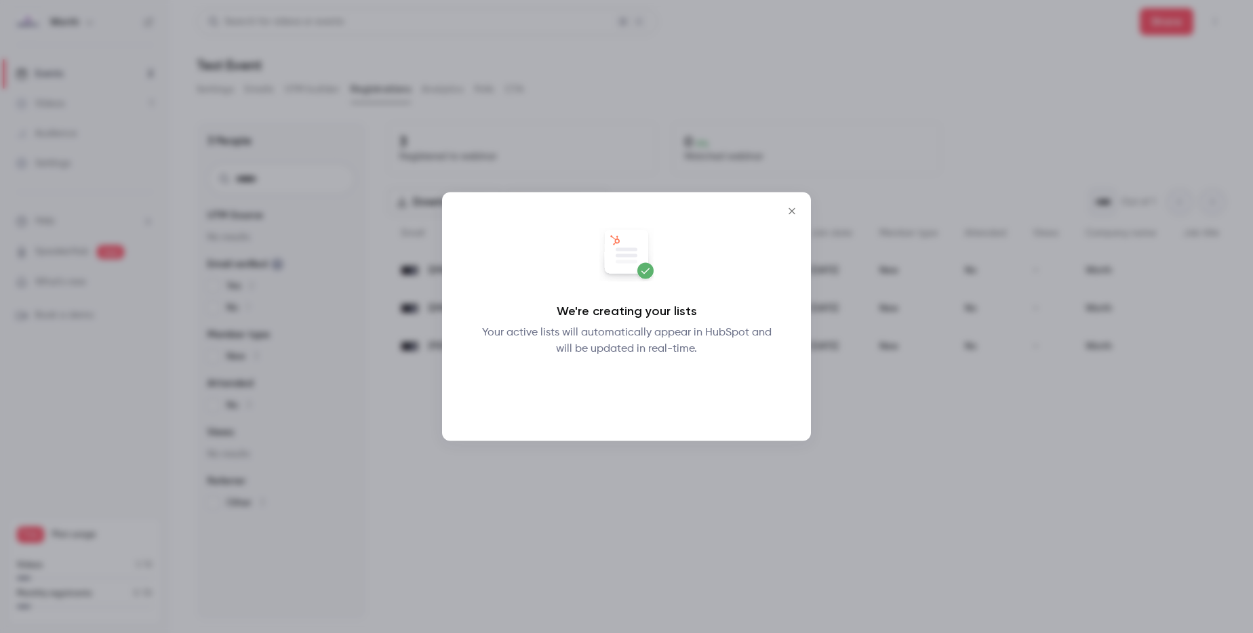
click at [638, 391] on button "Okay" at bounding box center [626, 392] width 49 height 27
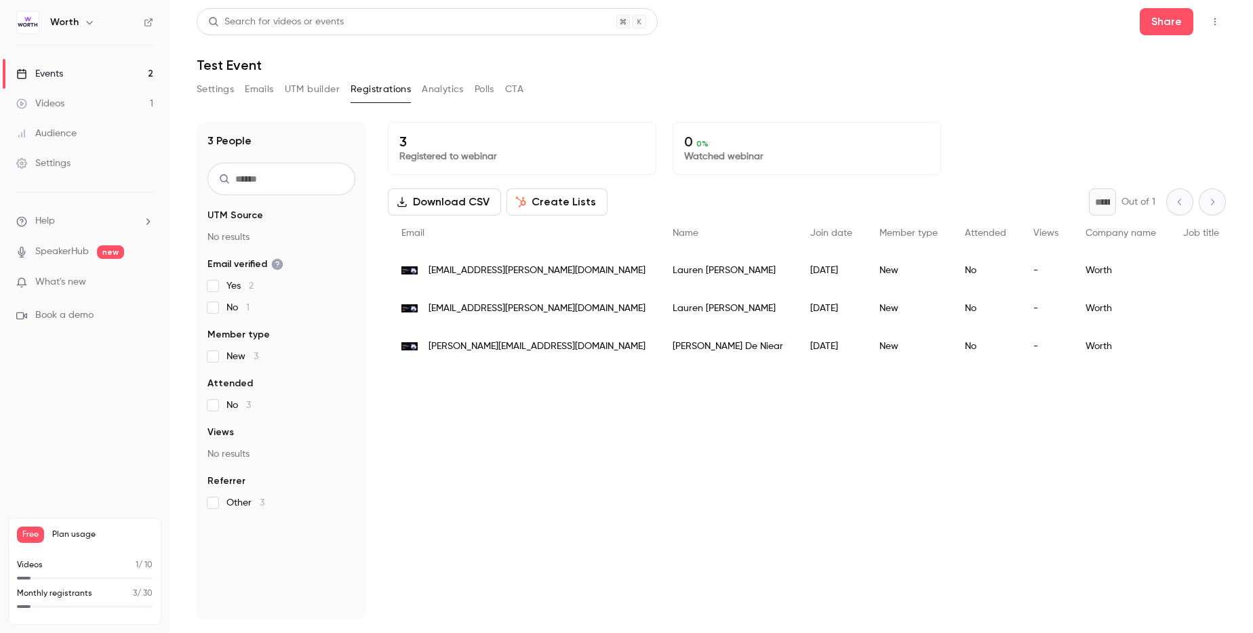
click at [325, 89] on button "UTM builder" at bounding box center [312, 90] width 55 height 22
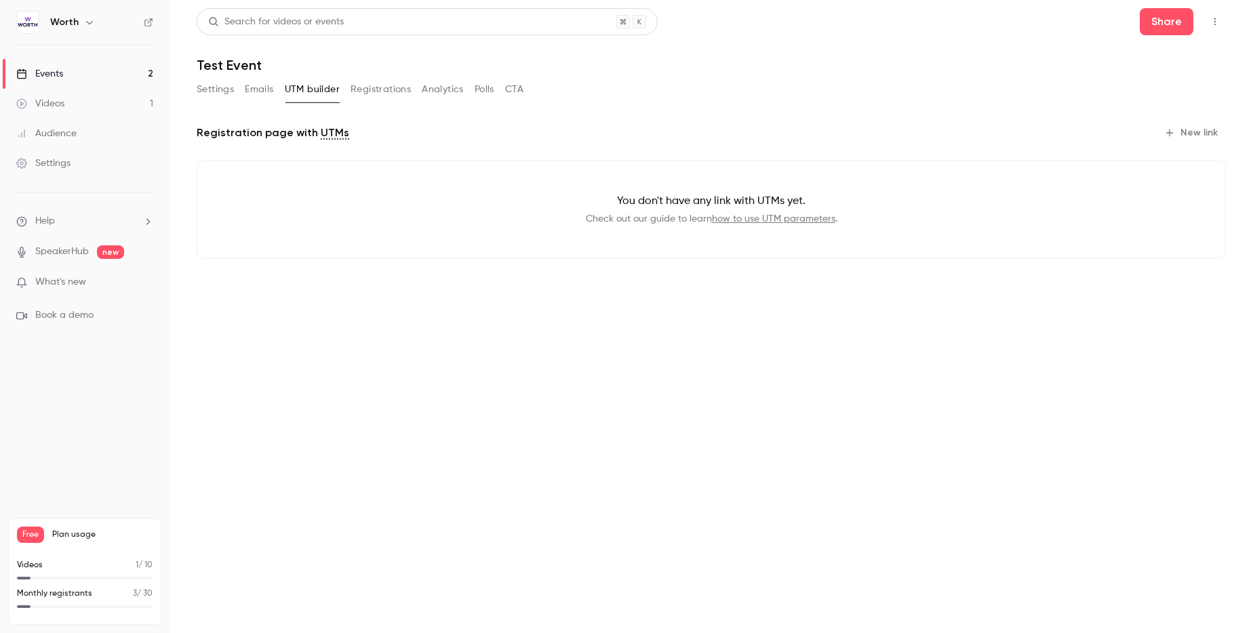
click at [666, 342] on main "Search for videos or events Share Test Event Settings Emails UTM builder Regist…" at bounding box center [710, 316] width 1083 height 633
click at [98, 70] on link "Events 2" at bounding box center [84, 74] width 169 height 30
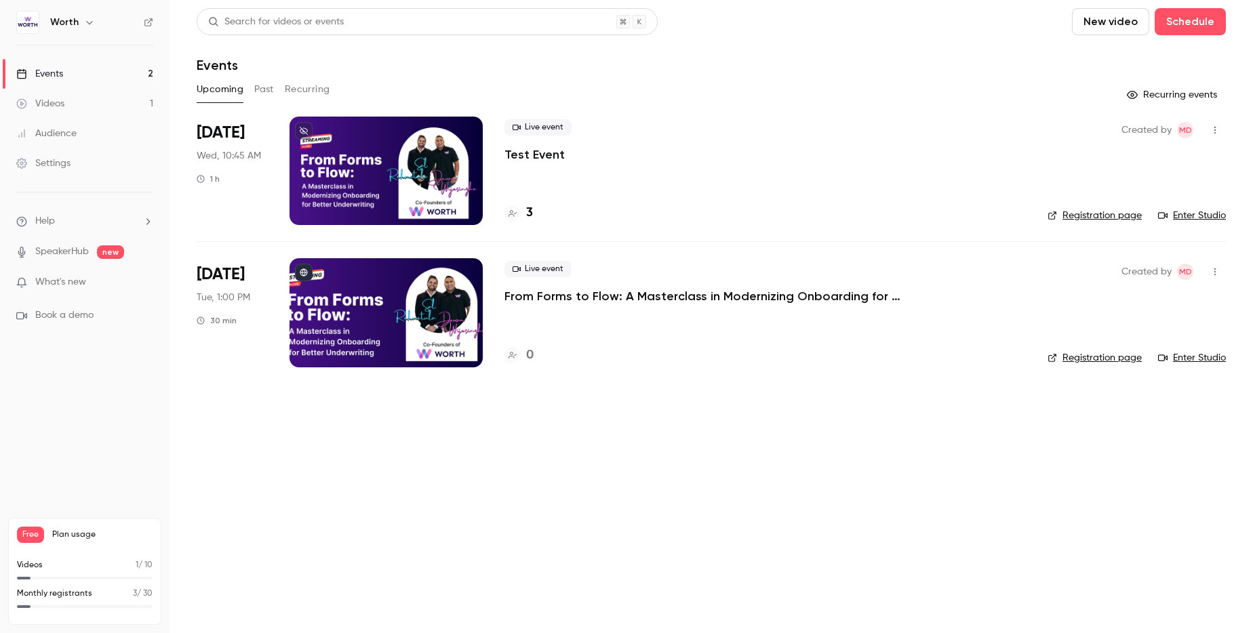
click at [530, 155] on p "Test Event" at bounding box center [534, 154] width 60 height 16
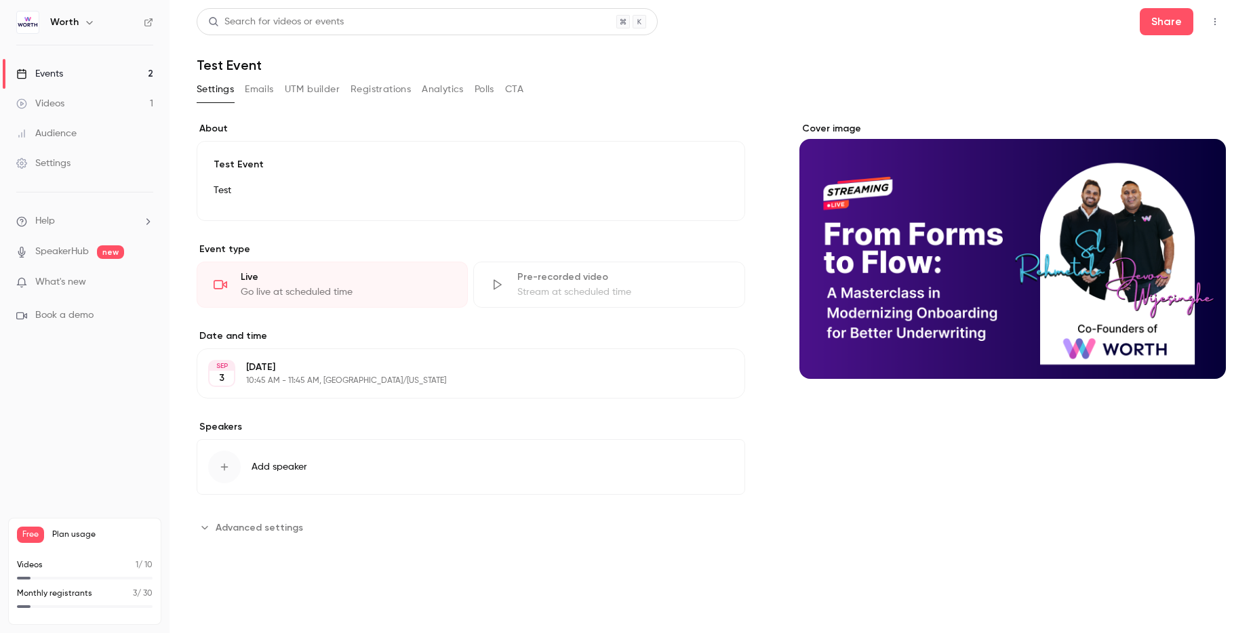
click at [334, 97] on button "UTM builder" at bounding box center [312, 90] width 55 height 22
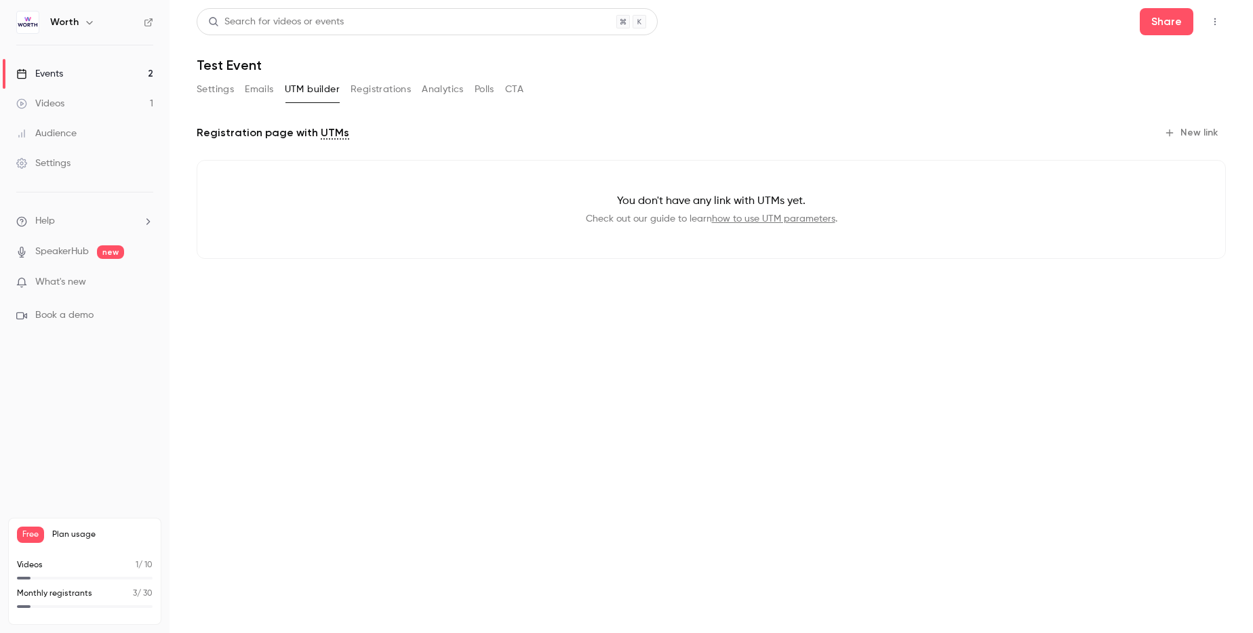
click at [1192, 130] on button "New link" at bounding box center [1191, 133] width 67 height 22
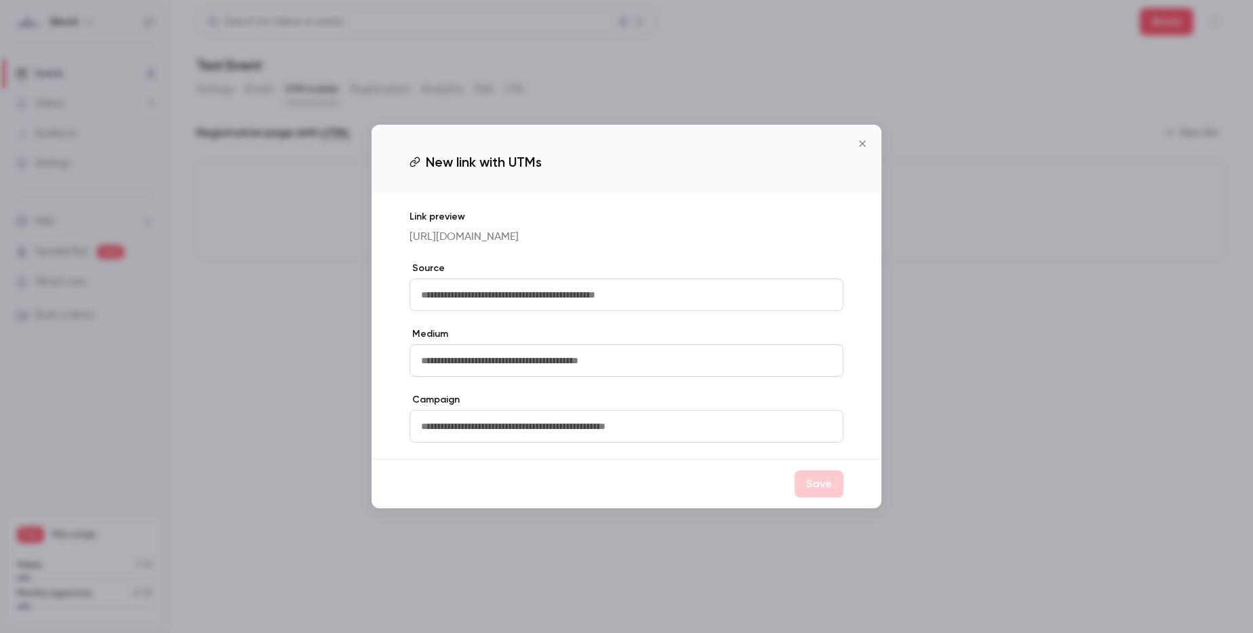
click at [513, 308] on input "text" at bounding box center [626, 295] width 434 height 33
type input "*******"
type input "******"
click at [805, 497] on button "Save" at bounding box center [818, 483] width 49 height 27
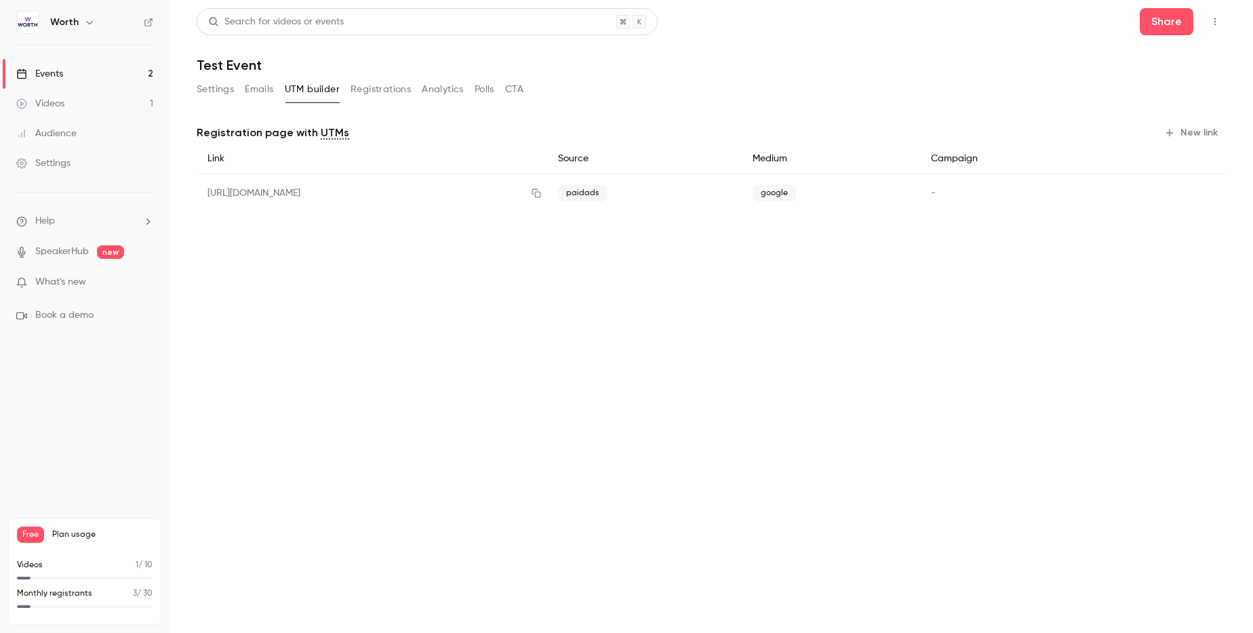
drag, startPoint x: 460, startPoint y: 190, endPoint x: 501, endPoint y: 189, distance: 41.4
click at [460, 190] on div "https://watch.getcontrast.io/register/worth-test-event?utm_source=paidads&utm_m…" at bounding box center [372, 193] width 350 height 39
click at [542, 190] on icon "button" at bounding box center [536, 192] width 11 height 9
drag, startPoint x: 960, startPoint y: 196, endPoint x: 970, endPoint y: 198, distance: 10.4
click at [967, 198] on div "https://watch.getcontrast.io/register/worth-test-event?utm_source=paidads&utm_m…" at bounding box center [711, 193] width 1029 height 39
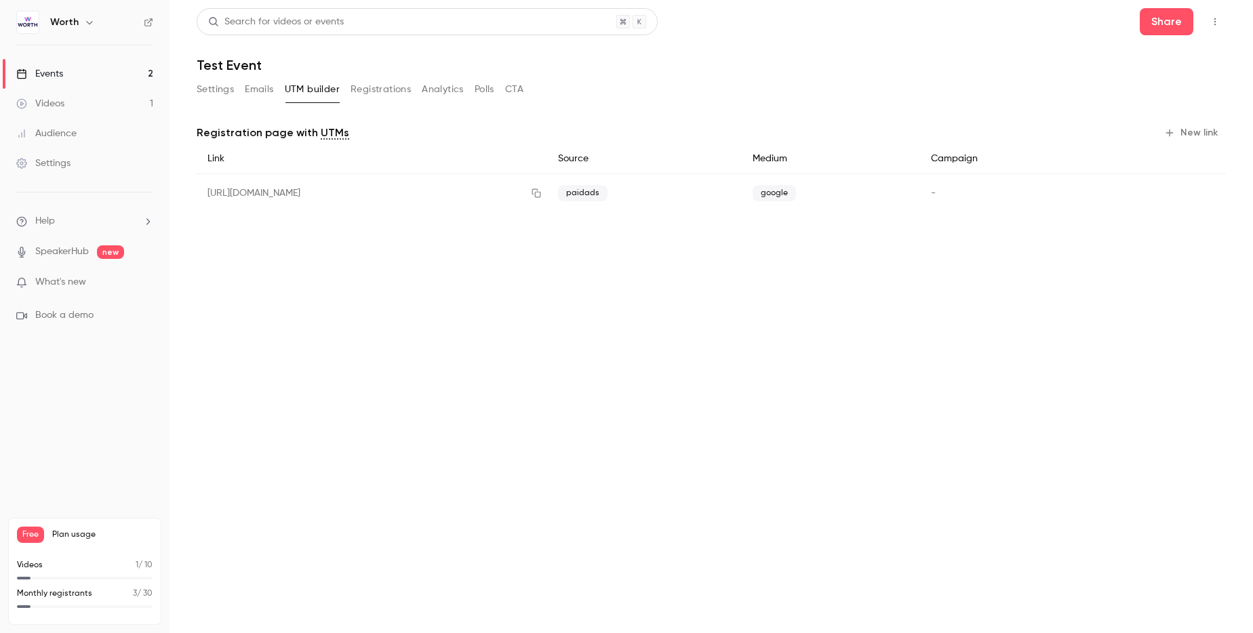
click at [984, 197] on div "-" at bounding box center [1013, 193] width 187 height 39
click at [1207, 188] on icon "button" at bounding box center [1203, 192] width 9 height 9
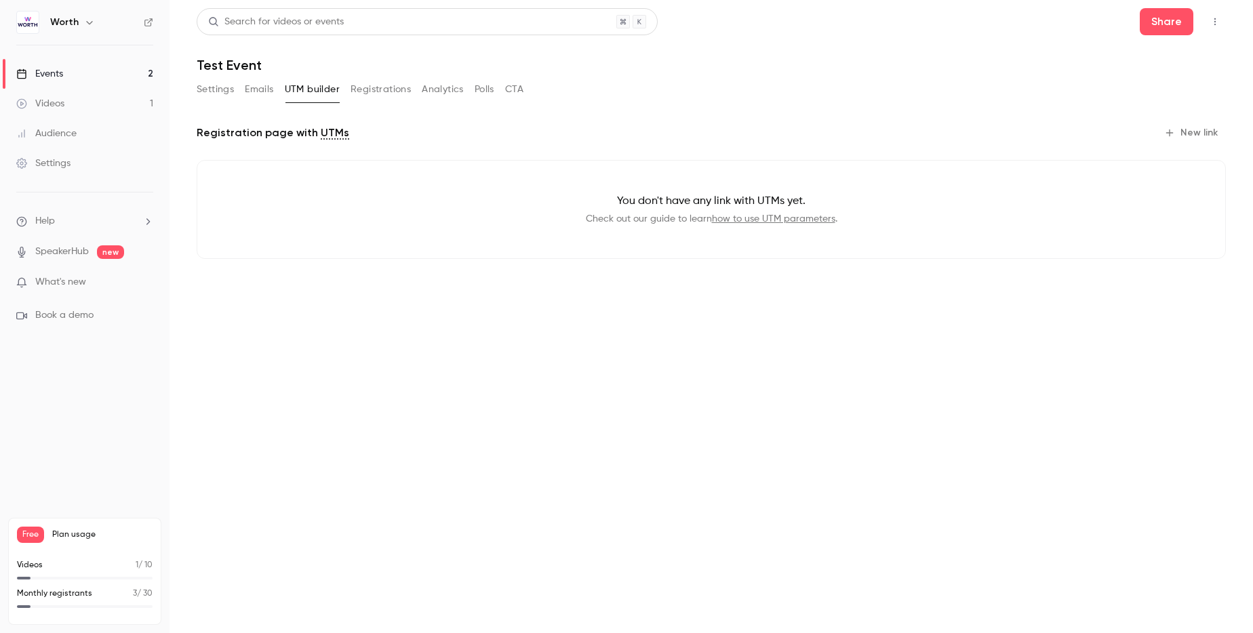
click at [1169, 125] on button "New link" at bounding box center [1191, 133] width 67 height 22
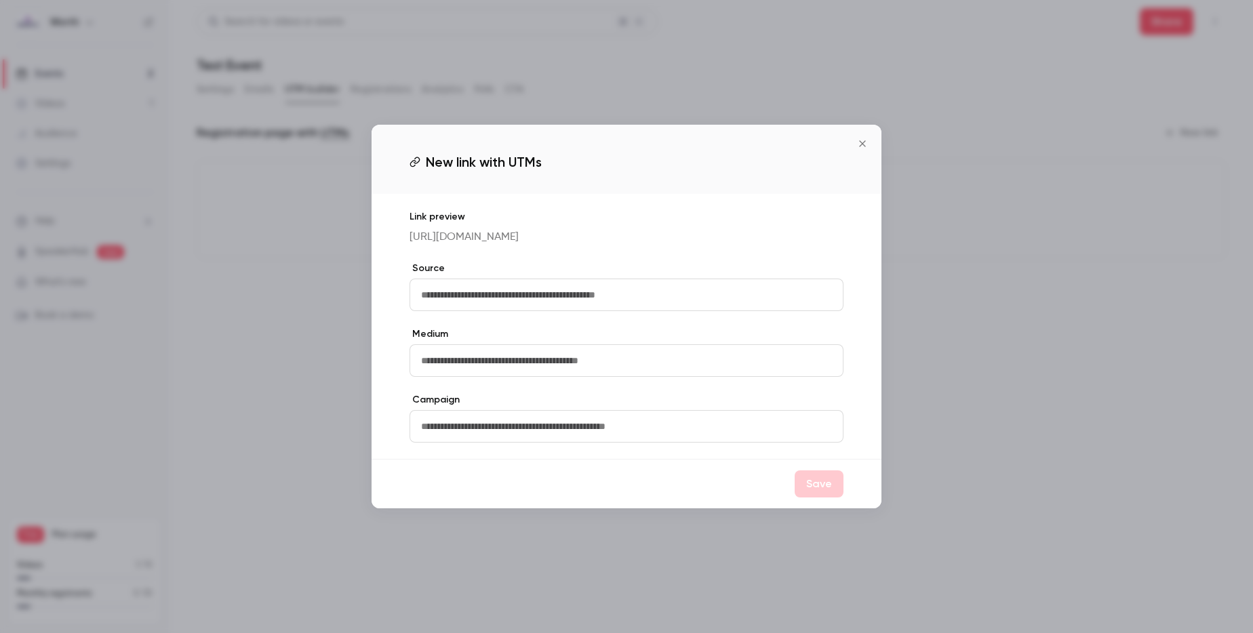
click at [573, 424] on input "text" at bounding box center [626, 426] width 434 height 33
click at [862, 139] on icon "Close" at bounding box center [862, 143] width 16 height 11
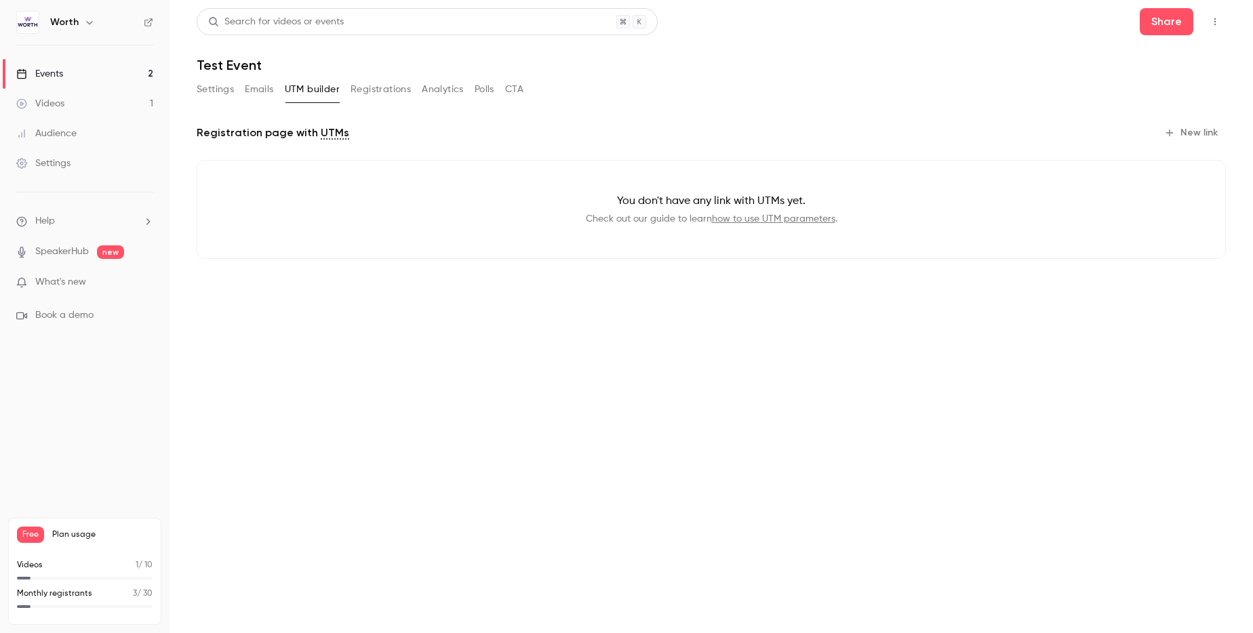
click at [1179, 131] on button "New link" at bounding box center [1191, 133] width 67 height 22
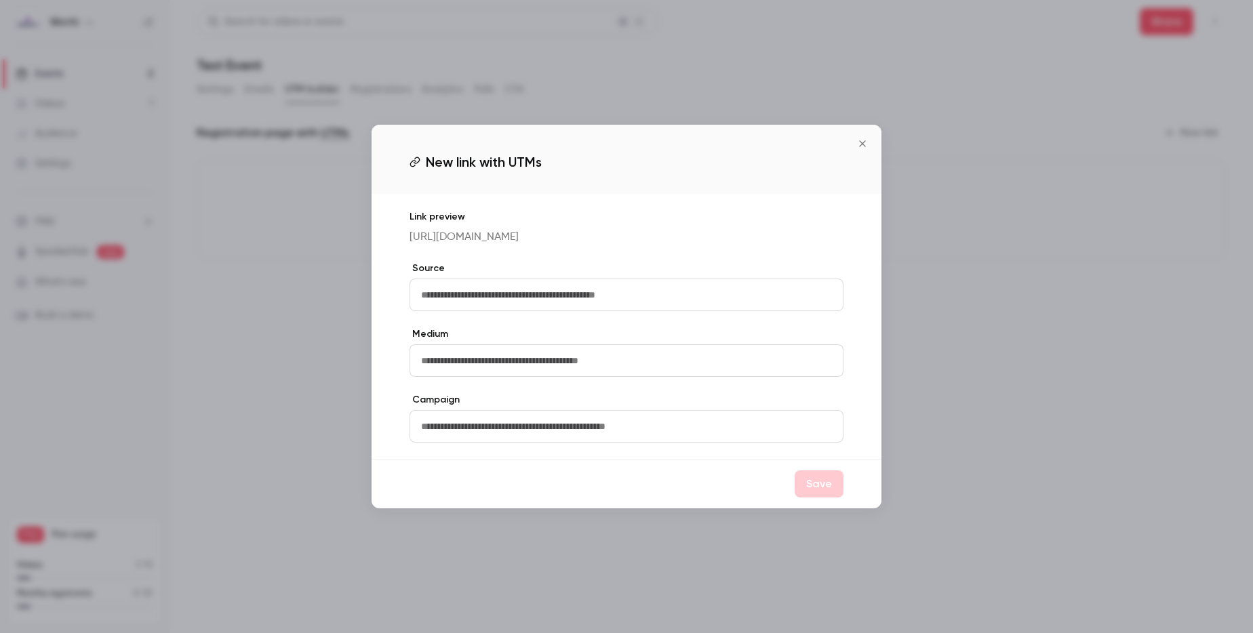
click at [464, 289] on input "text" at bounding box center [626, 295] width 434 height 33
click at [464, 287] on input "text" at bounding box center [626, 295] width 434 height 33
drag, startPoint x: 422, startPoint y: 363, endPoint x: 443, endPoint y: 393, distance: 36.9
click at [423, 365] on input "text" at bounding box center [626, 360] width 434 height 33
click at [443, 441] on input "text" at bounding box center [626, 426] width 434 height 33
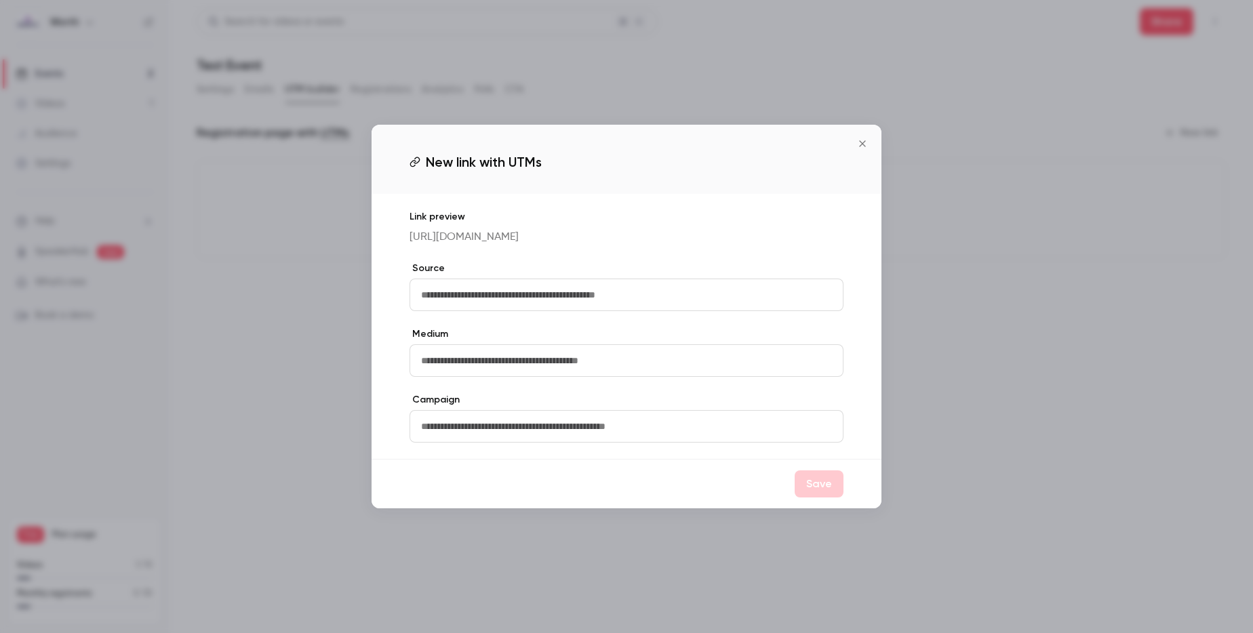
click at [462, 418] on input "text" at bounding box center [626, 426] width 434 height 33
type input "**********"
click at [839, 495] on button "Save" at bounding box center [818, 483] width 49 height 27
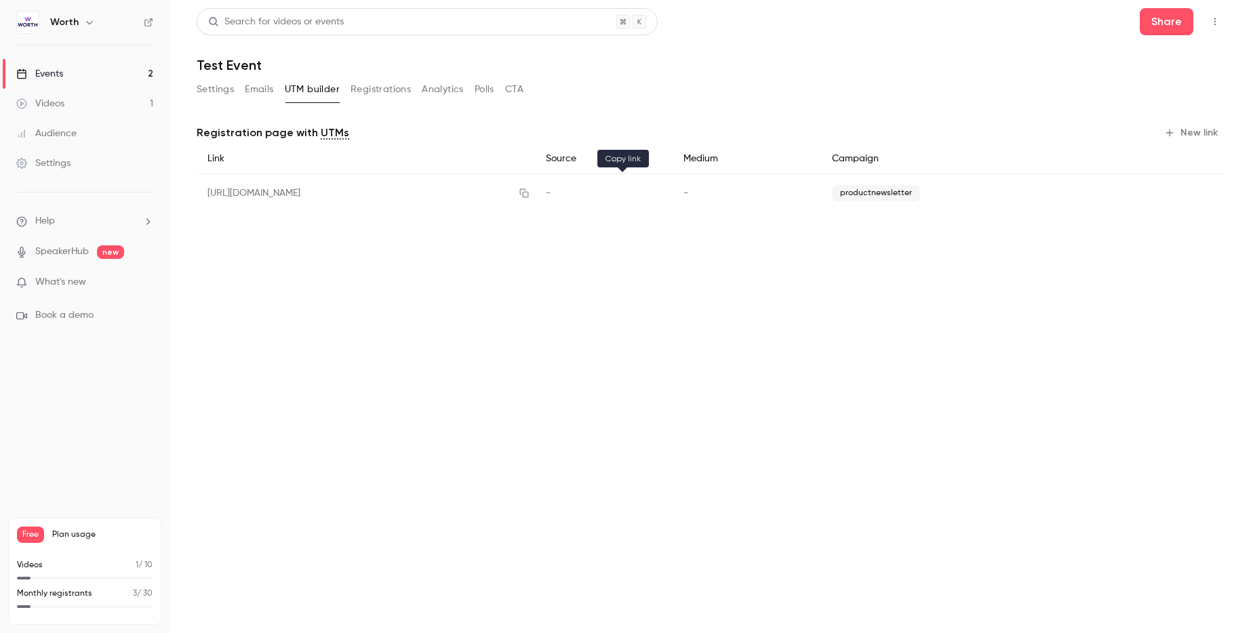
click at [529, 190] on icon "button" at bounding box center [524, 192] width 11 height 9
